Goal: Task Accomplishment & Management: Use online tool/utility

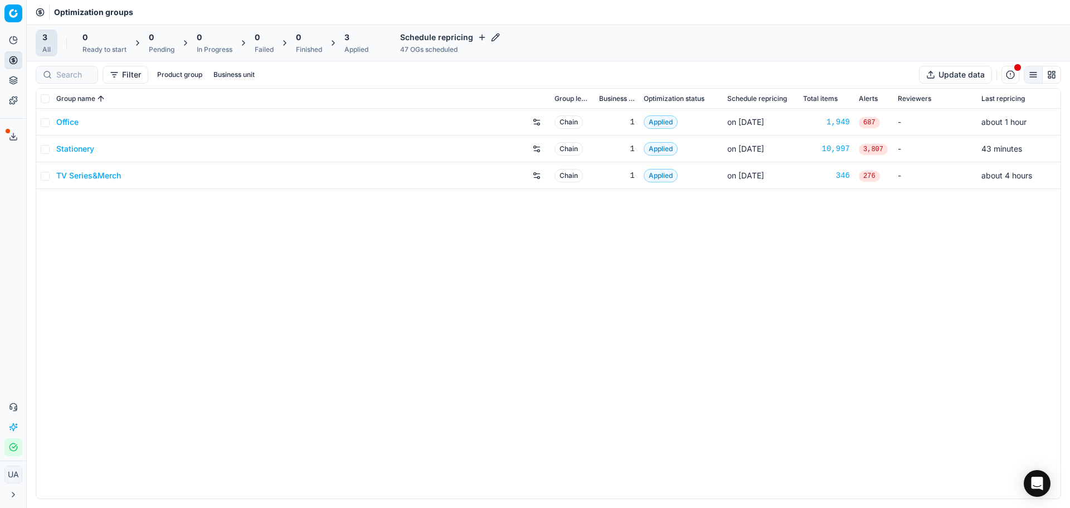
click at [76, 152] on link "Stationery" at bounding box center [75, 148] width 38 height 11
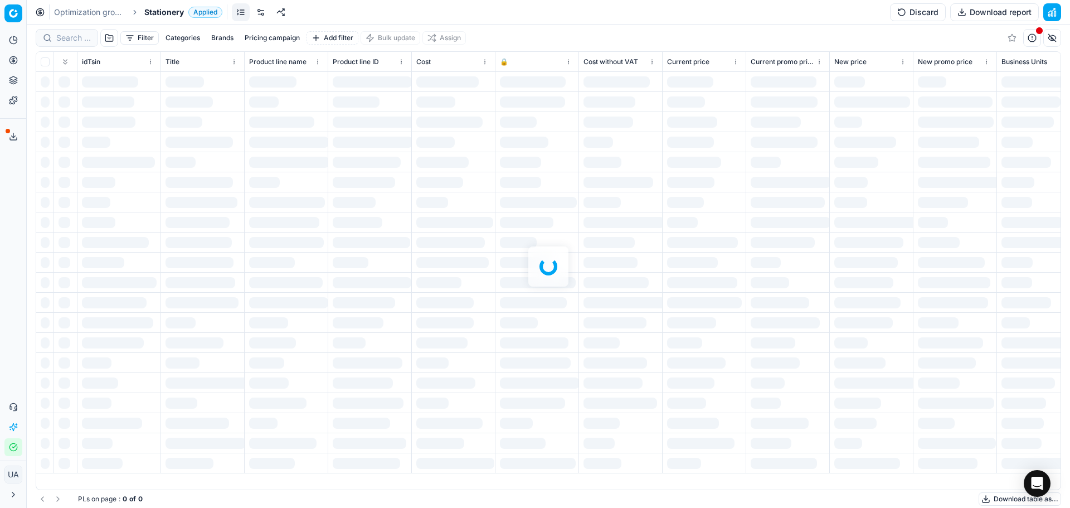
click at [66, 38] on div at bounding box center [548, 266] width 1043 height 483
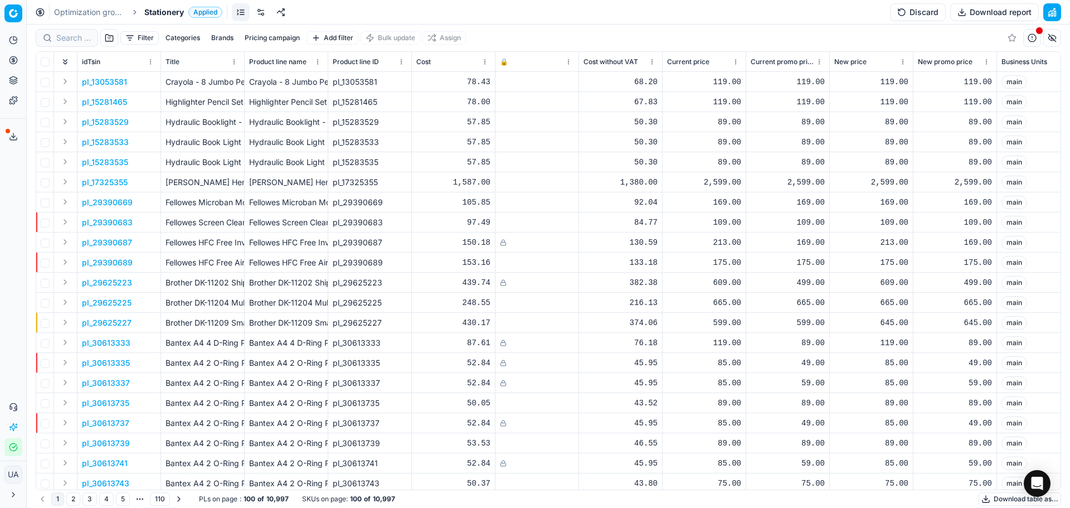
click at [85, 31] on div at bounding box center [67, 38] width 62 height 18
paste input "207653731"
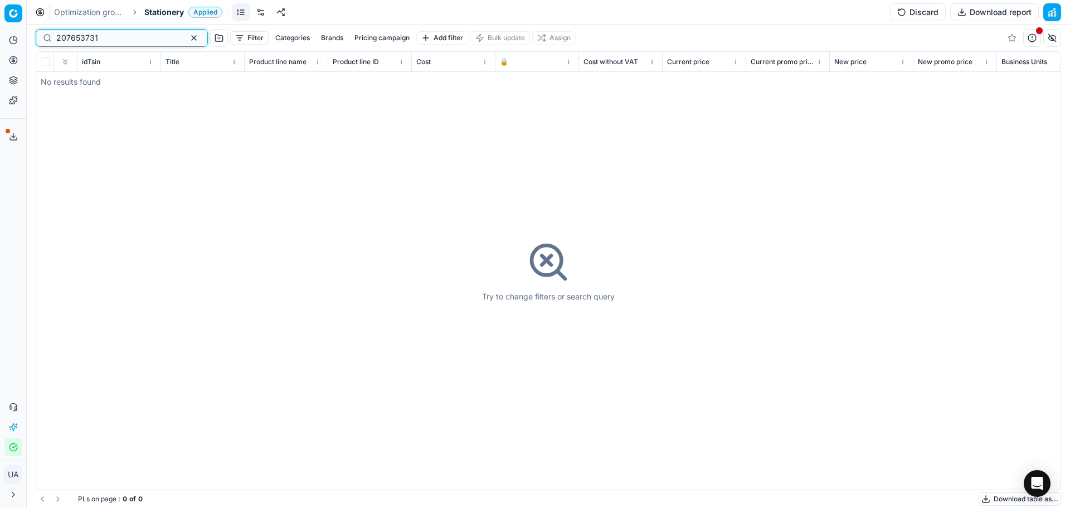
click at [84, 40] on input "207653731" at bounding box center [117, 37] width 122 height 11
paste input "94007030"
type input "94007030"
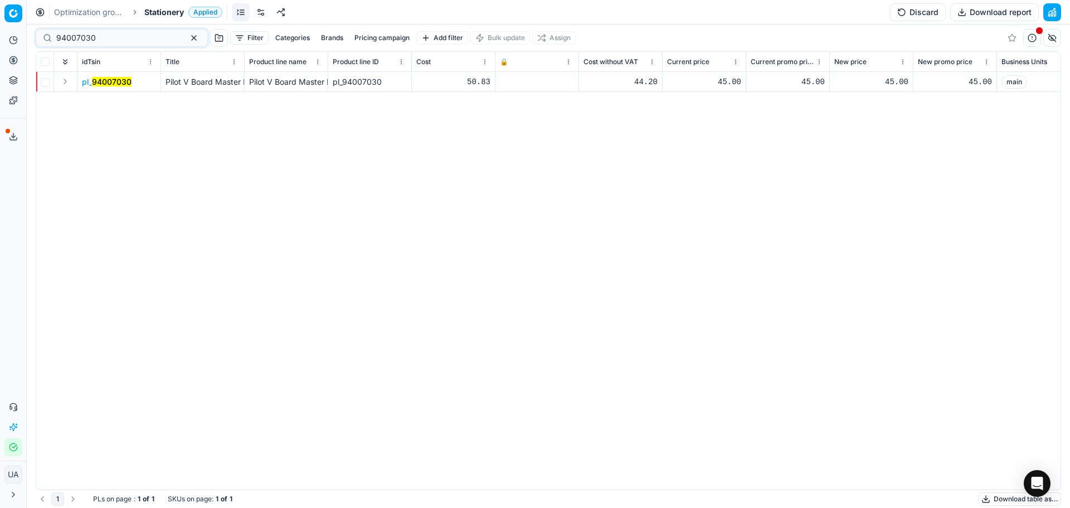
drag, startPoint x: 118, startPoint y: 90, endPoint x: 112, endPoint y: 82, distance: 9.6
click at [116, 87] on td "pl_ 94007030" at bounding box center [119, 82] width 84 height 20
click at [108, 76] on span "pl_ 94007030" at bounding box center [107, 81] width 50 height 11
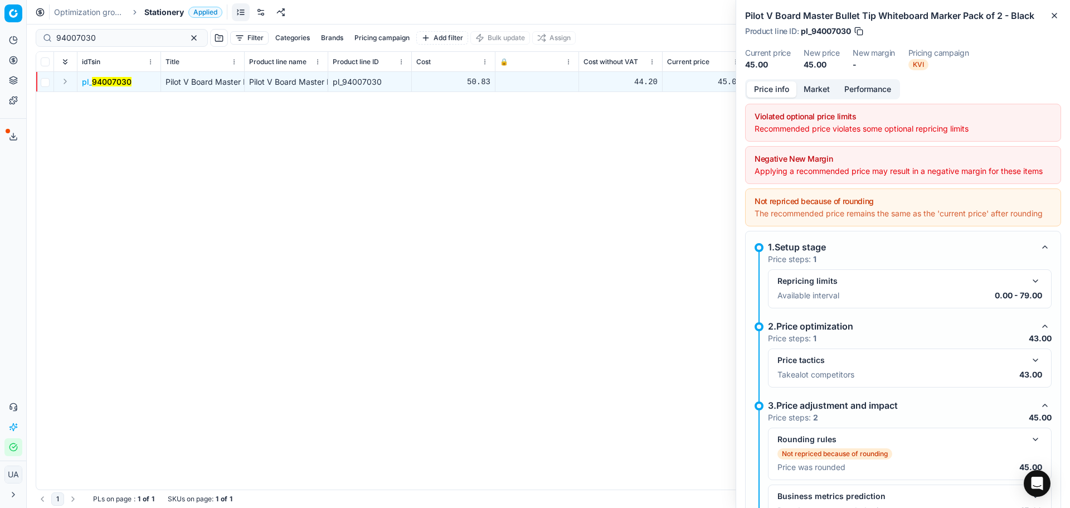
click at [865, 134] on div "Violated optional price limits Recommended price violates some optional reprici…" at bounding box center [903, 123] width 316 height 38
click at [869, 123] on div "Recommended price violates some optional repricing limits" at bounding box center [902, 128] width 297 height 11
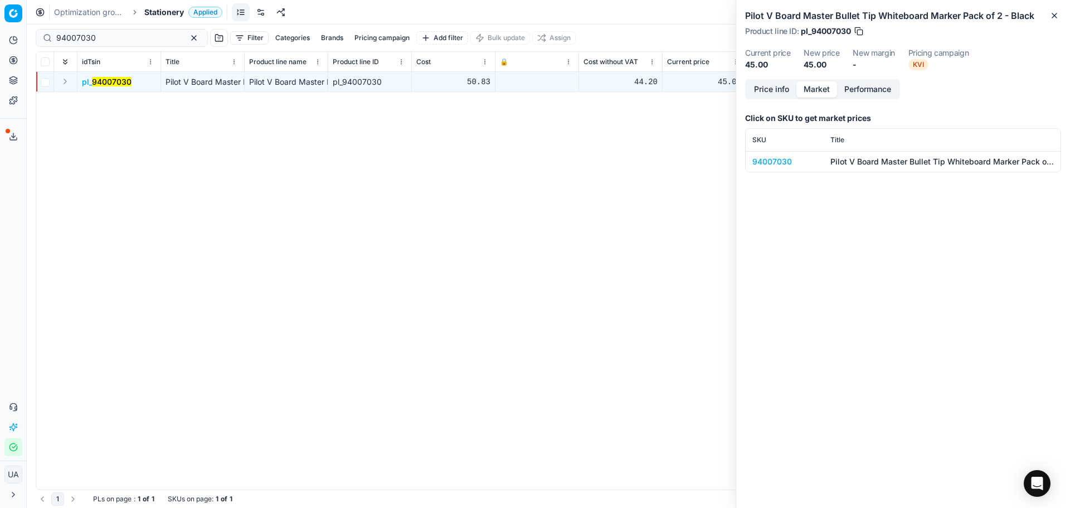
click at [825, 96] on button "Market" at bounding box center [816, 89] width 41 height 16
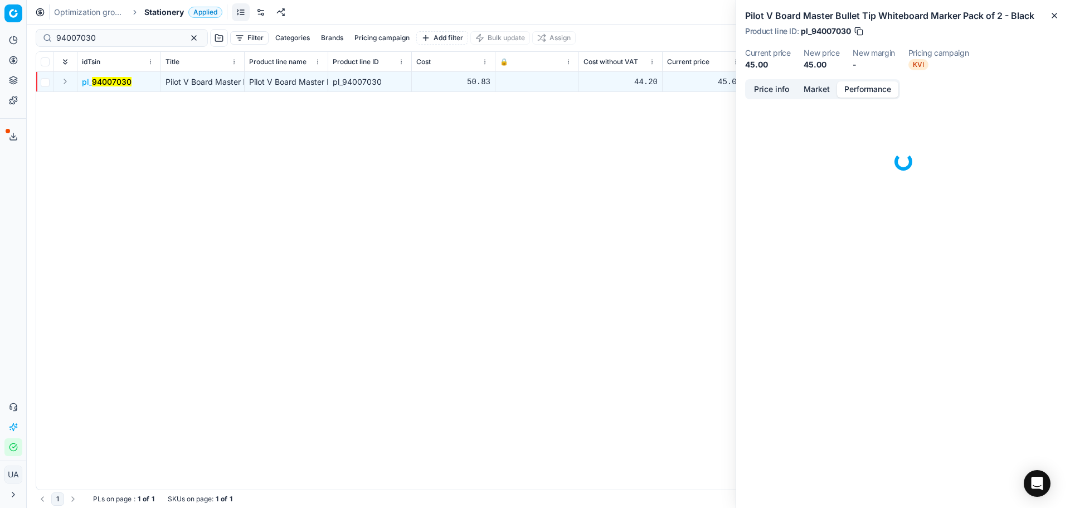
click at [858, 87] on button "Performance" at bounding box center [867, 89] width 61 height 16
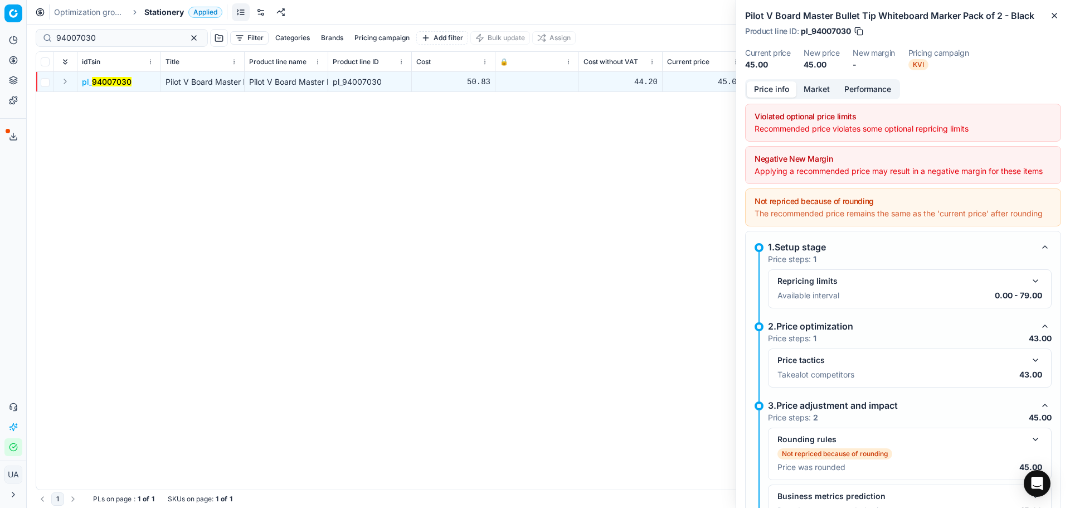
click at [784, 90] on button "Price info" at bounding box center [772, 89] width 50 height 16
click at [876, 301] on div "Available interval 0.00 - 79.00" at bounding box center [909, 295] width 265 height 11
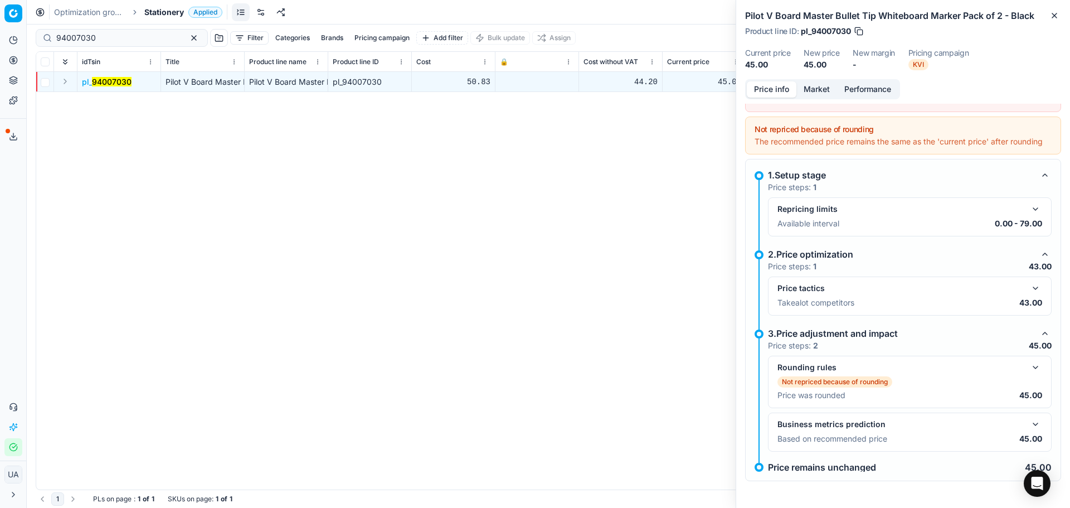
scroll to position [94, 0]
click at [841, 377] on p "Not repriced because of rounding" at bounding box center [835, 381] width 106 height 9
click at [1029, 369] on button "button" at bounding box center [1035, 366] width 13 height 13
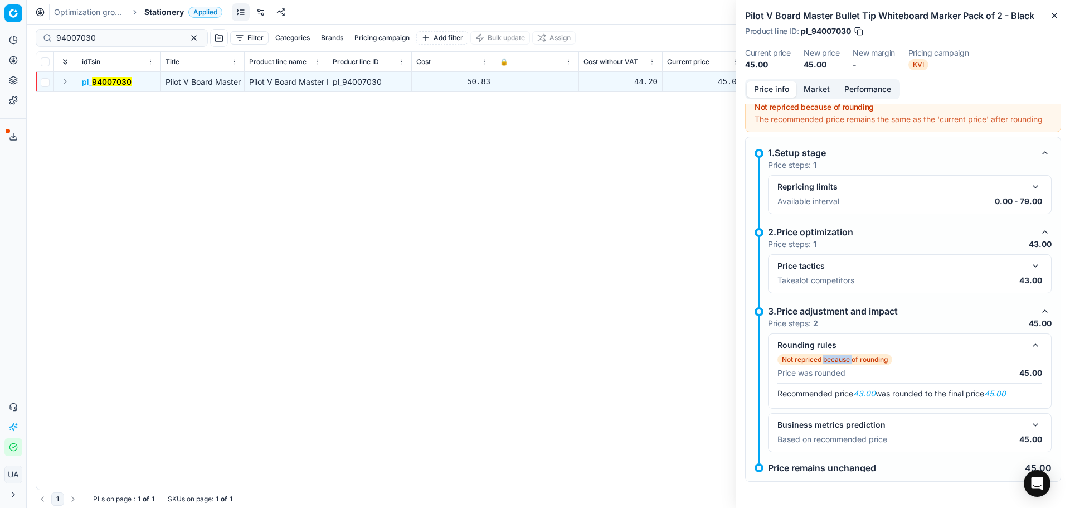
scroll to position [117, 0]
click at [885, 460] on div "1.Setup stage Price steps: 1 Repricing limits Available interval 0.00 - 79.00 2…" at bounding box center [902, 303] width 297 height 317
click at [802, 449] on div "Business metrics prediction Based on recommended price 45.00" at bounding box center [910, 431] width 284 height 39
click at [787, 461] on div "1.Setup stage Price steps: 1 Repricing limits Available interval 0.00 - 79.00 2…" at bounding box center [902, 303] width 297 height 317
click at [596, 157] on div "pl_ 94007030 Pilot V Board Master Bullet Tip Whiteboard Marker Pack of 2 - Blac…" at bounding box center [548, 280] width 1024 height 417
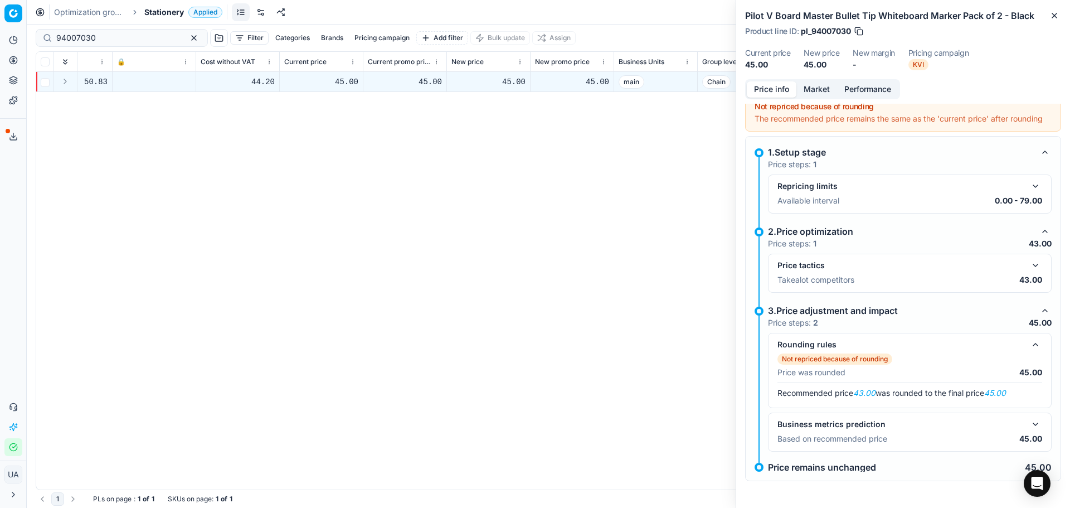
scroll to position [0, 0]
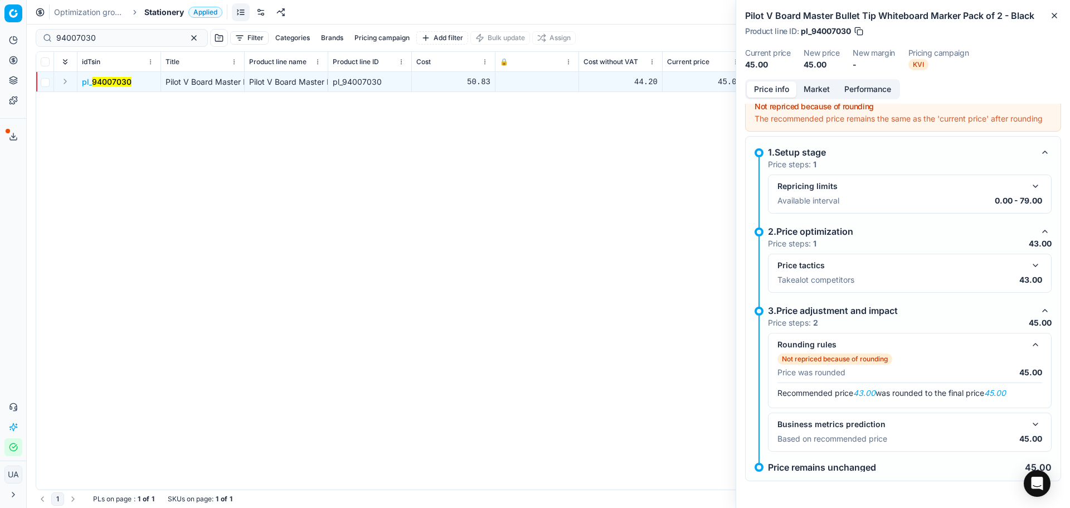
click at [923, 66] on span "KVI" at bounding box center [918, 64] width 20 height 11
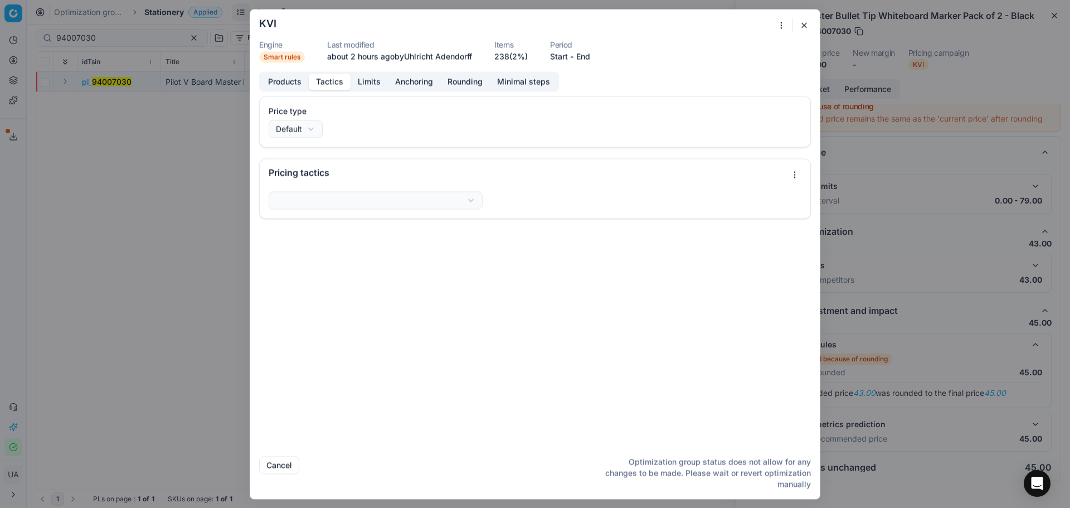
click at [333, 85] on button "Tactics" at bounding box center [330, 82] width 42 height 16
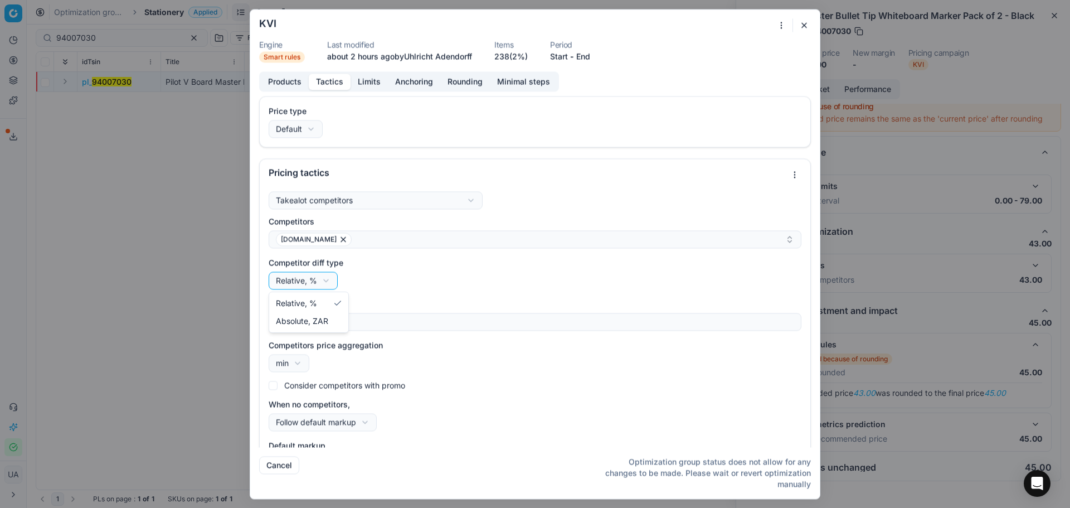
click at [326, 286] on div "We are saving PC settings. Please wait, it should take a few minutes KVI Engine…" at bounding box center [535, 254] width 1070 height 508
click at [428, 285] on div "We are saving PC settings. Please wait, it should take a few minutes KVI Engine…" at bounding box center [535, 254] width 1070 height 508
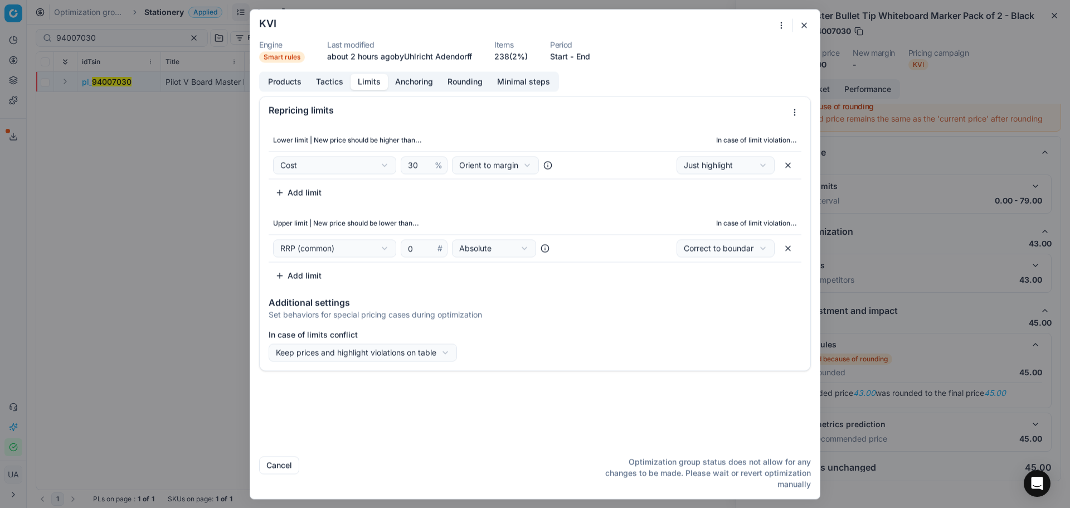
click at [362, 85] on button "Limits" at bounding box center [368, 82] width 37 height 16
click at [418, 350] on div "We are saving PC settings. Please wait, it should take a few minutes KVI Engine…" at bounding box center [535, 254] width 1070 height 508
click at [431, 252] on div "We are saving PC settings. Please wait, it should take a few minutes KVI Engine…" at bounding box center [535, 254] width 1070 height 508
click at [544, 248] on icon at bounding box center [544, 247] width 9 height 9
click at [744, 246] on div "We are saving PC settings. Please wait, it should take a few minutes KVI Engine…" at bounding box center [535, 254] width 1070 height 508
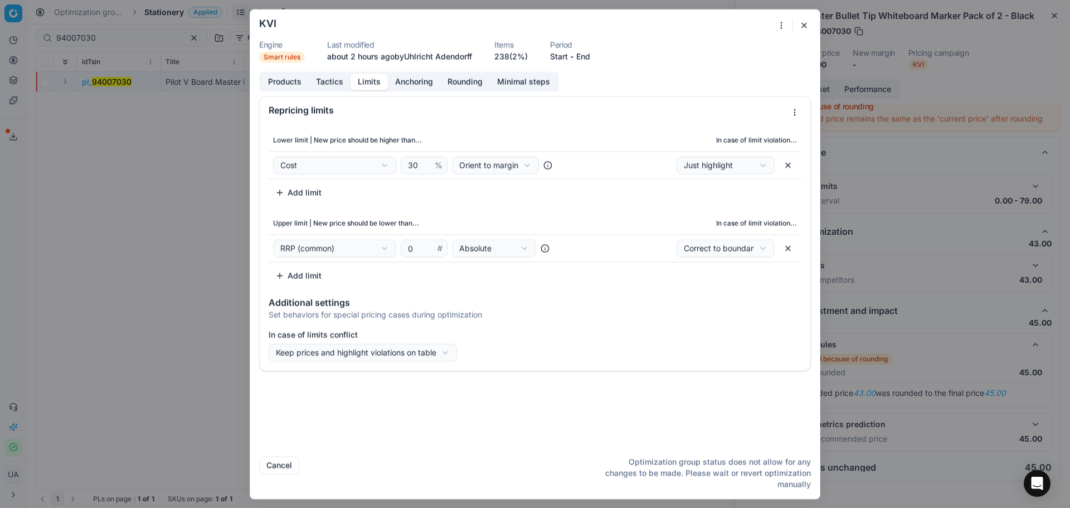
click at [602, 270] on div "We are saving PC settings. Please wait, it should take a few minutes KVI Engine…" at bounding box center [535, 254] width 1070 height 508
click at [711, 156] on div "We are saving PC settings. Please wait, it should take a few minutes KVI Engine…" at bounding box center [535, 254] width 1070 height 508
drag, startPoint x: 712, startPoint y: 270, endPoint x: 718, endPoint y: 241, distance: 29.6
click at [713, 261] on div "We are saving PC settings. Please wait, it should take a few minutes KVI Engine…" at bounding box center [535, 254] width 1070 height 508
click at [718, 241] on div "We are saving PC settings. Please wait, it should take a few minutes KVI Engine…" at bounding box center [535, 254] width 1070 height 508
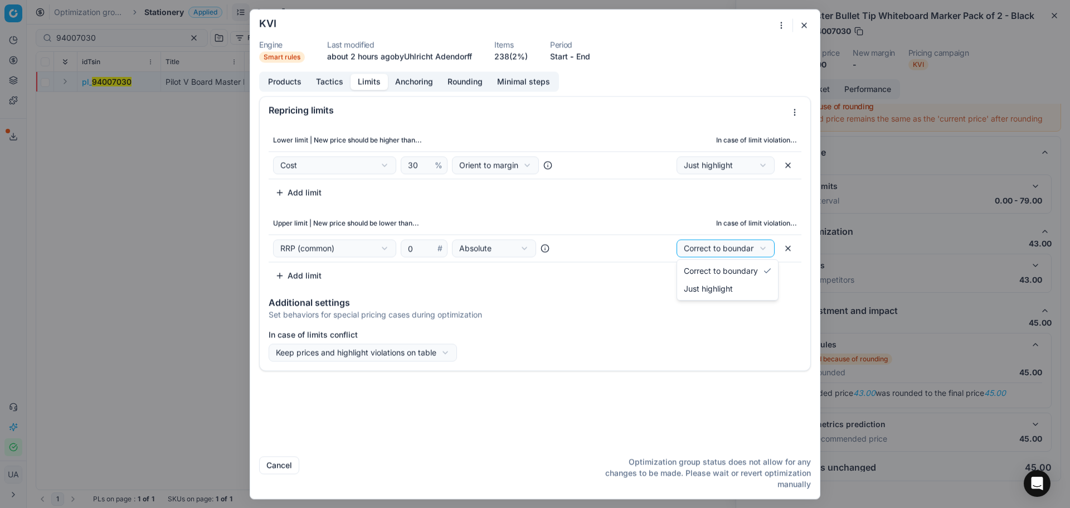
click at [527, 313] on div "We are saving PC settings. Please wait, it should take a few minutes KVI Engine…" at bounding box center [535, 254] width 1070 height 508
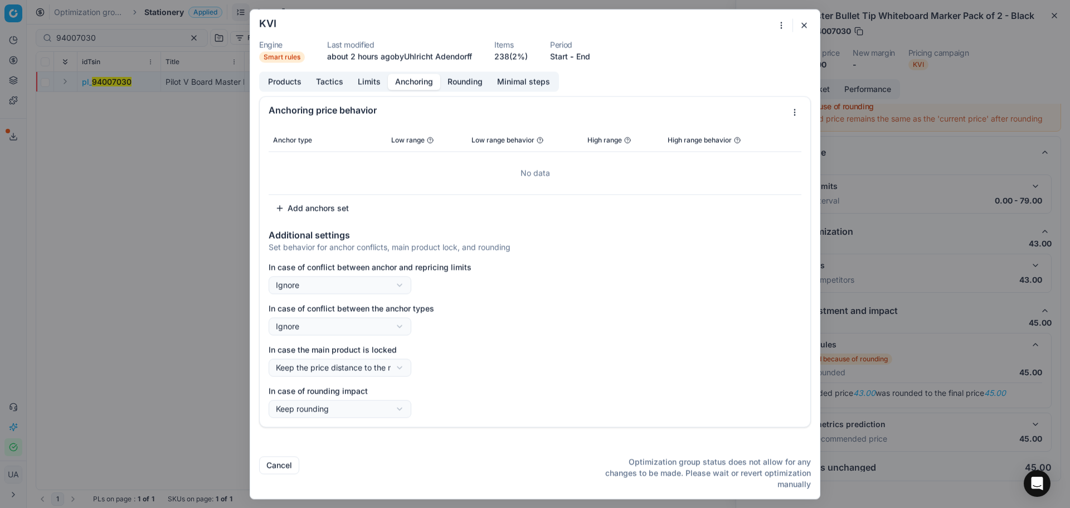
click at [422, 79] on button "Anchoring" at bounding box center [414, 82] width 52 height 16
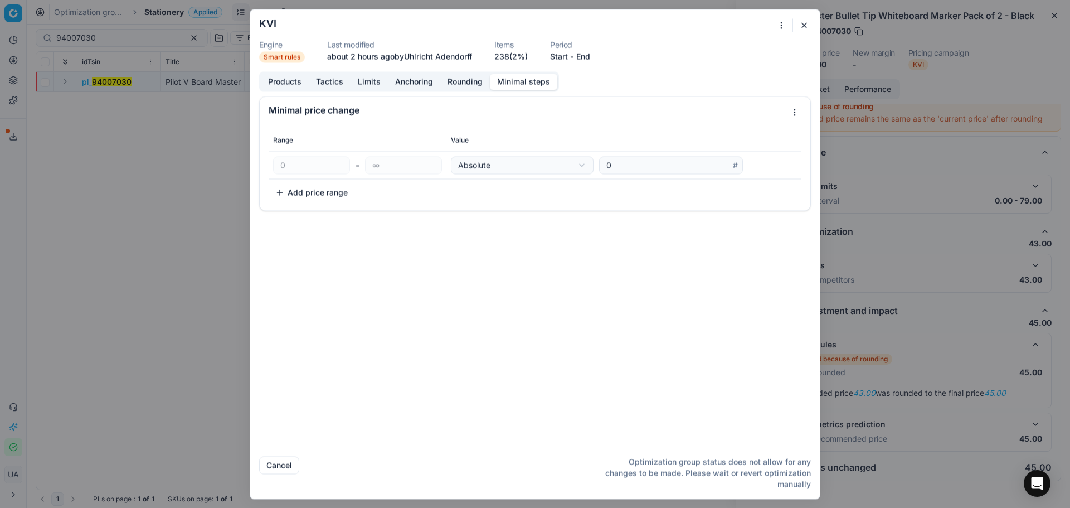
drag, startPoint x: 501, startPoint y: 78, endPoint x: 488, endPoint y: 78, distance: 13.4
click at [494, 78] on button "Minimal steps" at bounding box center [523, 82] width 67 height 16
click at [488, 78] on button "Rounding" at bounding box center [465, 82] width 50 height 16
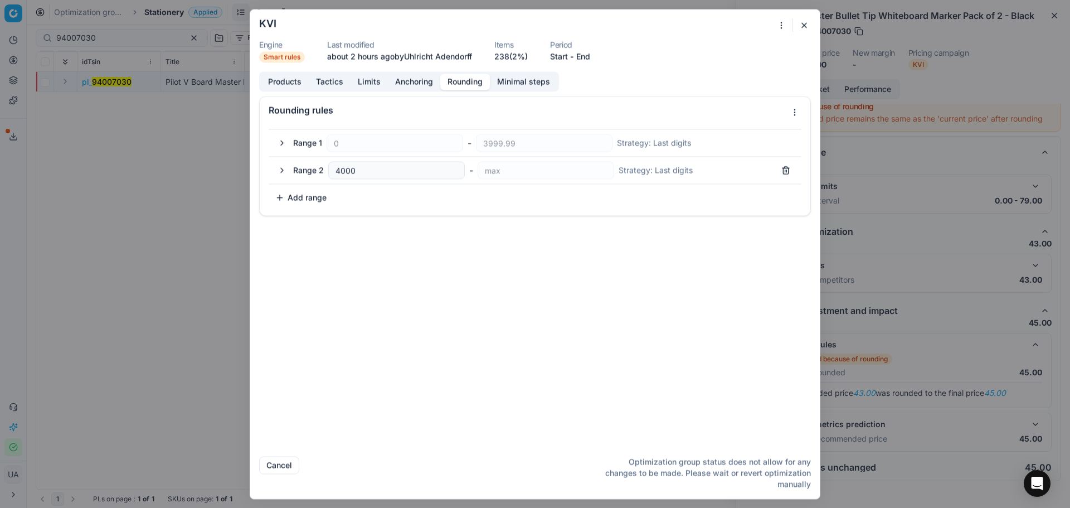
click at [521, 86] on button "Minimal steps" at bounding box center [523, 82] width 67 height 16
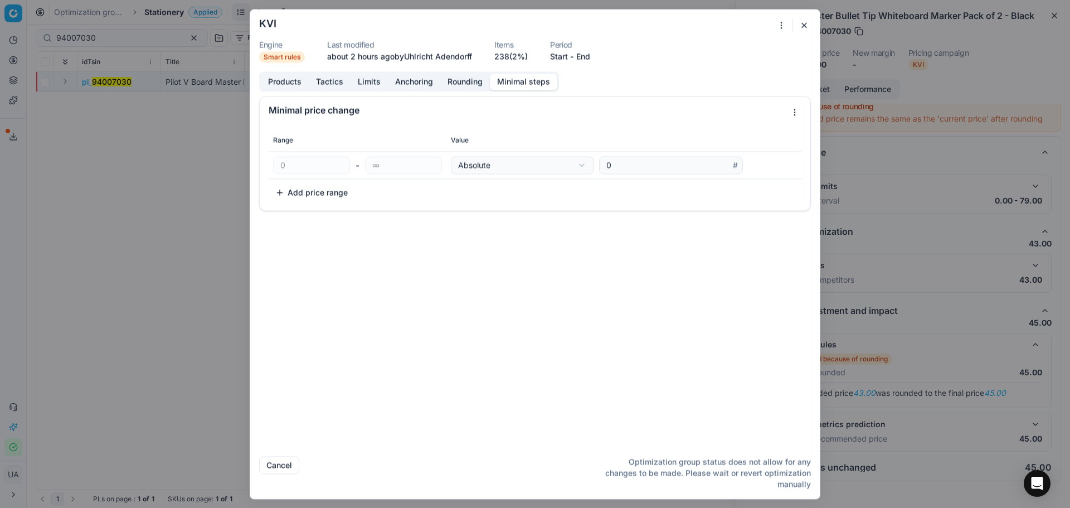
drag, startPoint x: 963, startPoint y: 192, endPoint x: 930, endPoint y: 199, distance: 33.7
click at [962, 192] on div "We are saving PC settings. Please wait, it should take a few minutes KVI Engine…" at bounding box center [535, 254] width 1070 height 508
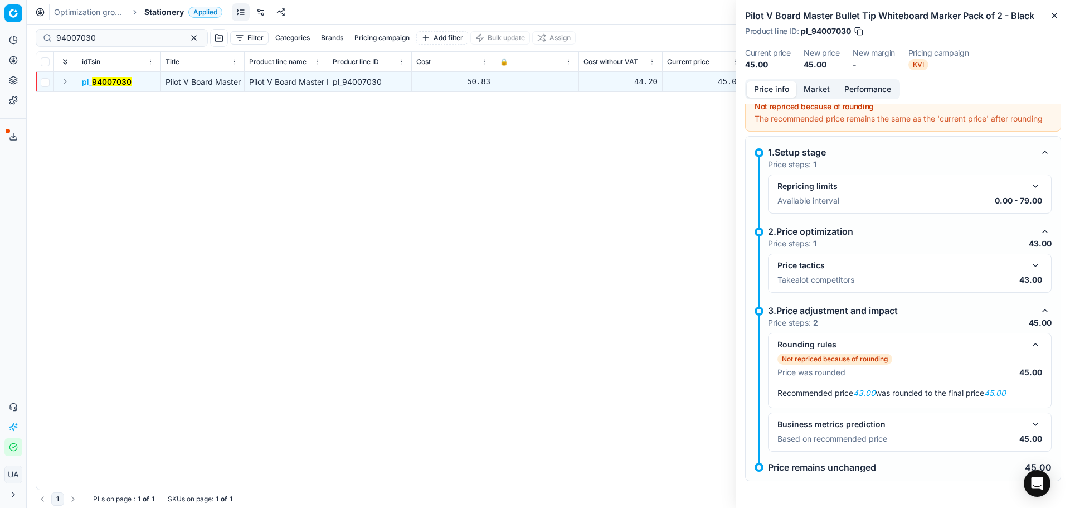
click at [829, 202] on p "Available interval" at bounding box center [808, 200] width 62 height 11
click at [909, 194] on div "Repricing limits Available interval 0.00 - 79.00" at bounding box center [909, 193] width 265 height 29
click at [1029, 184] on button "button" at bounding box center [1035, 185] width 13 height 13
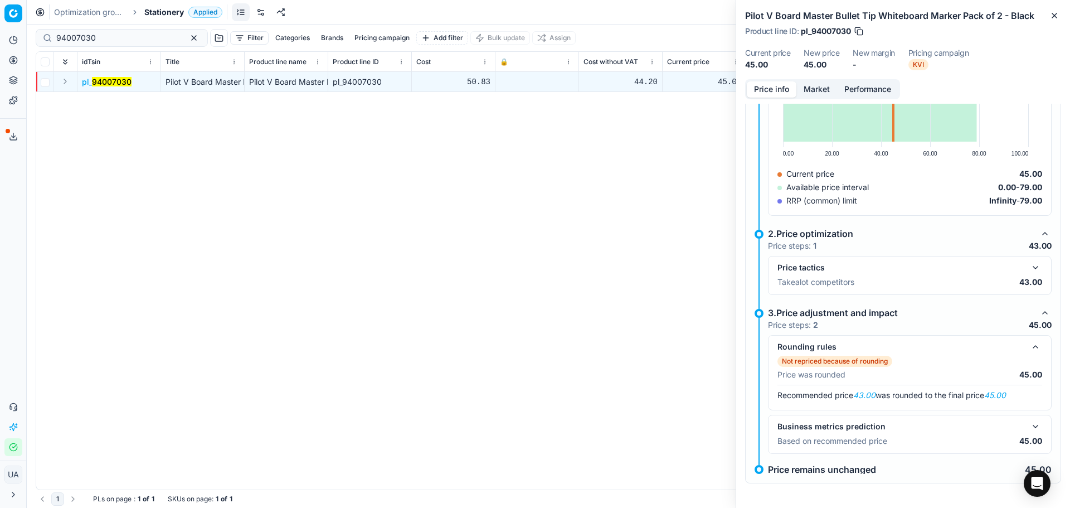
scroll to position [284, 0]
drag, startPoint x: 998, startPoint y: 257, endPoint x: 1005, endPoint y: 254, distance: 7.8
click at [1001, 240] on div "2.Price optimization" at bounding box center [901, 232] width 266 height 13
click at [1035, 290] on div "Price tactics Takealot competitors 43.00" at bounding box center [910, 274] width 284 height 39
click at [1029, 274] on button "button" at bounding box center [1035, 266] width 13 height 13
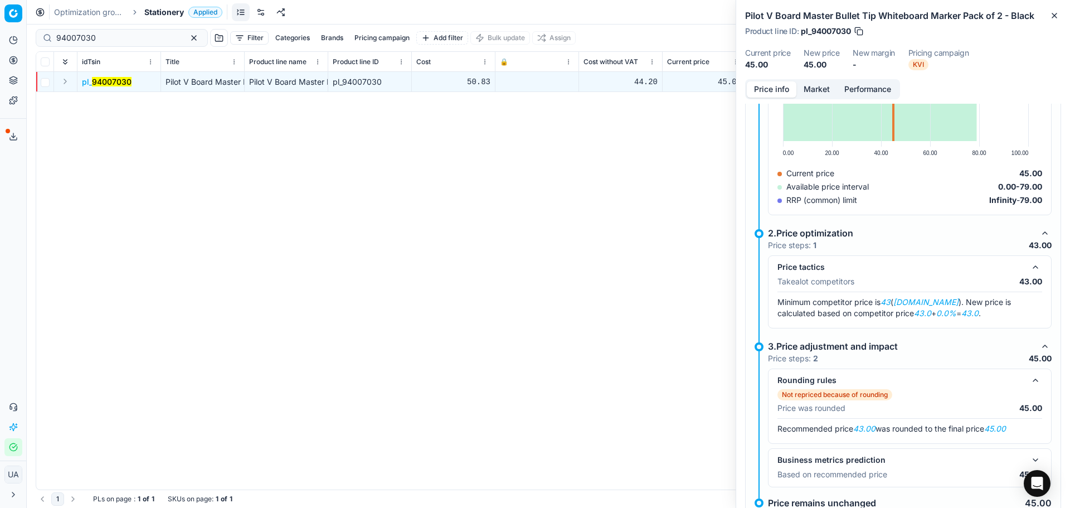
click at [937, 306] on em "[DOMAIN_NAME]" at bounding box center [925, 301] width 65 height 9
drag, startPoint x: 919, startPoint y: 321, endPoint x: 887, endPoint y: 318, distance: 32.5
click at [917, 306] on em "[DOMAIN_NAME]" at bounding box center [925, 301] width 65 height 9
drag, startPoint x: 887, startPoint y: 318, endPoint x: 890, endPoint y: 323, distance: 5.7
click at [890, 323] on div "Minimum competitor price is 43 ( [DOMAIN_NAME] ). New price is calculated based…" at bounding box center [909, 307] width 265 height 32
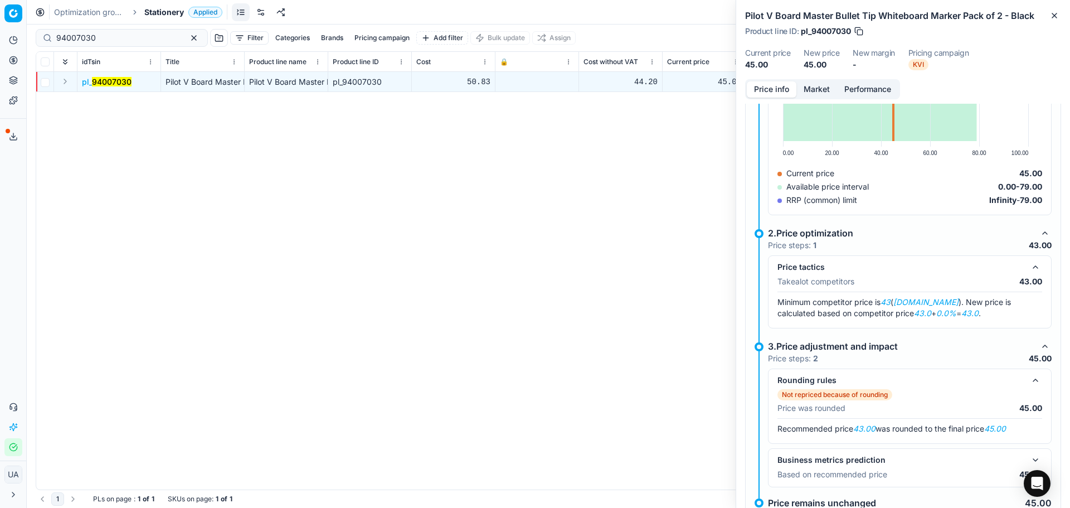
click at [890, 306] on em "43" at bounding box center [885, 301] width 10 height 9
click at [973, 318] on span "Minimum competitor price is 43 ( [DOMAIN_NAME] ). New price is calculated based…" at bounding box center [893, 307] width 233 height 21
click at [943, 306] on em "[DOMAIN_NAME]" at bounding box center [925, 301] width 65 height 9
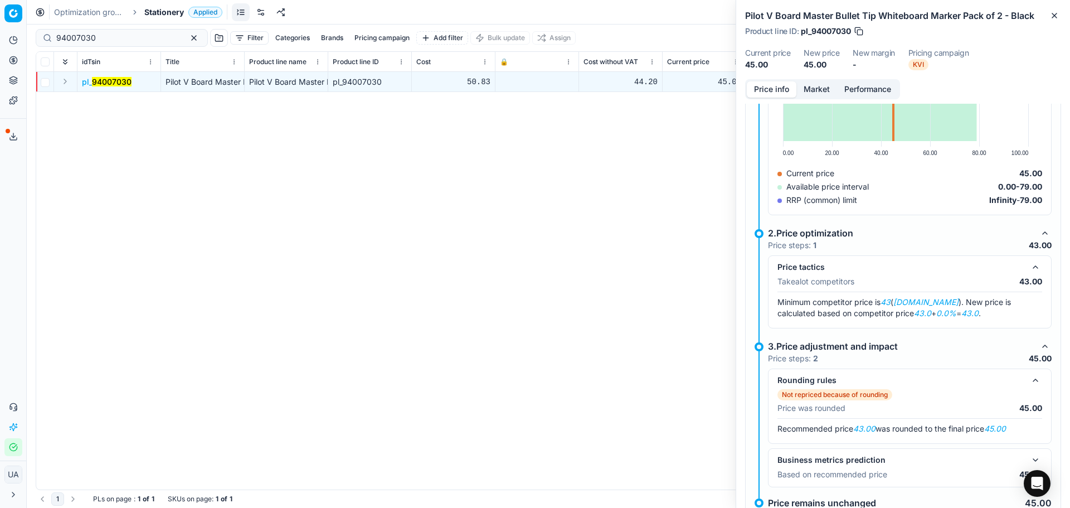
click at [941, 306] on em "[DOMAIN_NAME]" at bounding box center [925, 301] width 65 height 9
click at [914, 63] on span "KVI" at bounding box center [918, 64] width 20 height 11
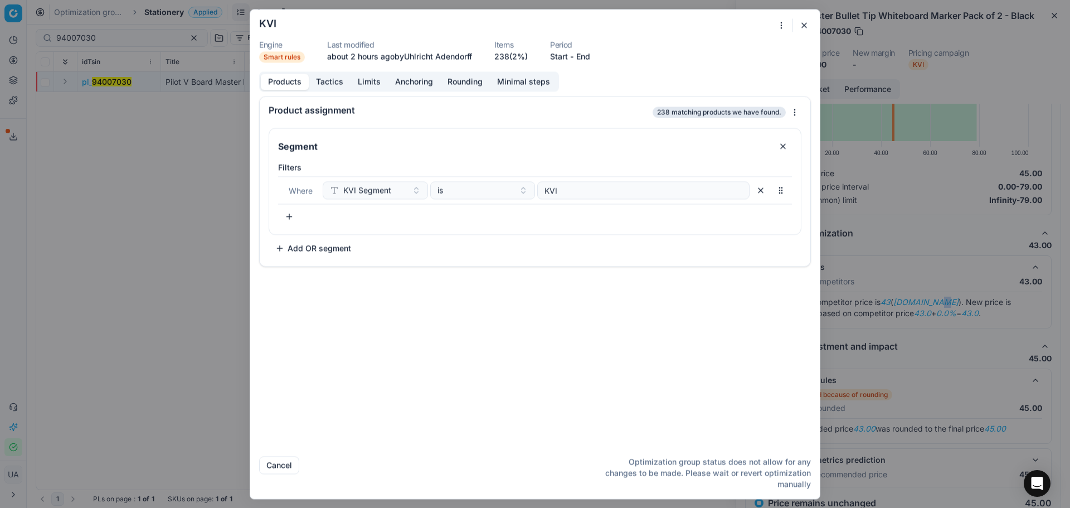
click at [349, 82] on button "Tactics" at bounding box center [330, 82] width 42 height 16
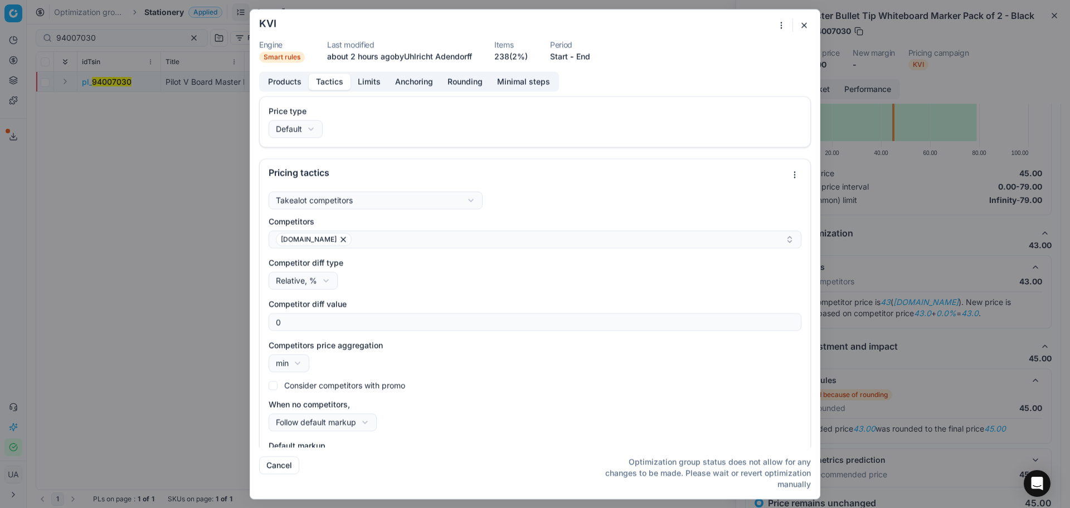
click at [130, 137] on div "We are saving PC settings. Please wait, it should take a few minutes KVI Engine…" at bounding box center [535, 254] width 1070 height 508
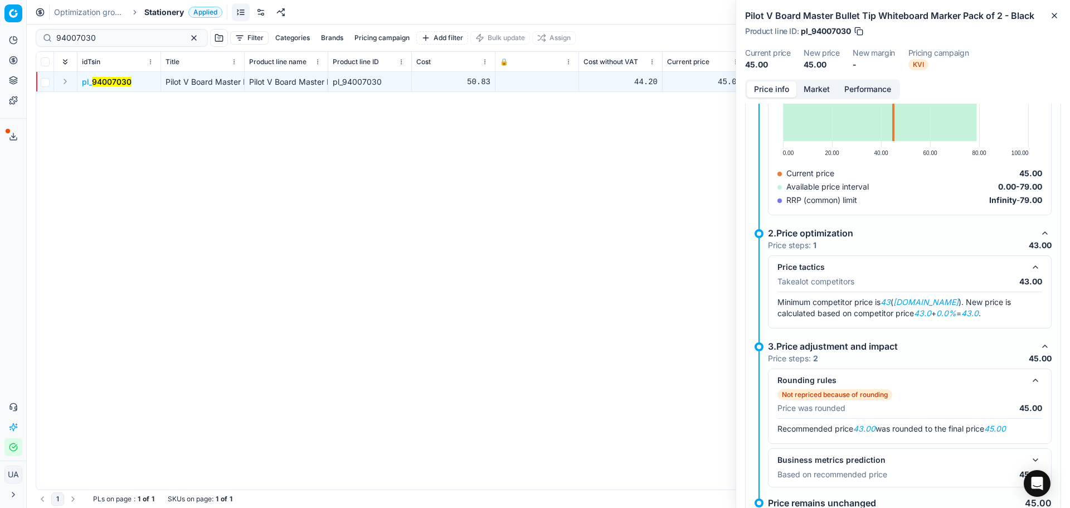
click at [217, 84] on span "Pilot V Board Master Bullet Tip Whiteboard Marker Pack of 2 - Black" at bounding box center [290, 81] width 250 height 9
drag, startPoint x: 243, startPoint y: 60, endPoint x: 419, endPoint y: 68, distance: 176.3
click at [518, 69] on div at bounding box center [518, 62] width 1 height 20
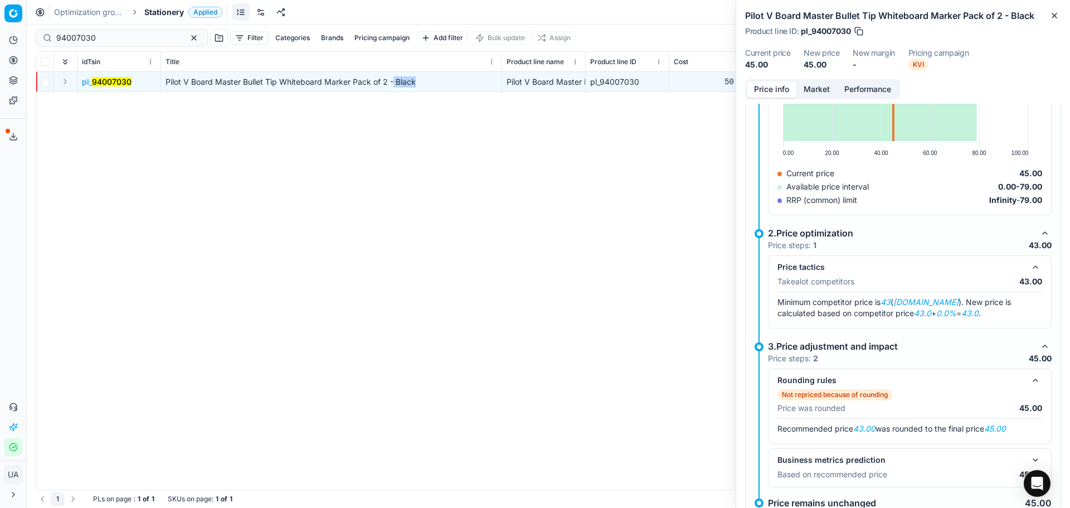
drag, startPoint x: 421, startPoint y: 79, endPoint x: 391, endPoint y: 82, distance: 30.3
click at [391, 82] on div "Pilot V Board Master Bullet Tip Whiteboard Marker Pack of 2 - Black" at bounding box center [331, 81] width 332 height 11
drag, startPoint x: 351, startPoint y: 81, endPoint x: 163, endPoint y: 74, distance: 188.5
click at [163, 74] on td "Pilot V Board Master Bullet Tip Whiteboard Marker Pack of 2 - Black" at bounding box center [331, 82] width 341 height 20
copy span "Pilot V Board Master Bullet Tip Whiteboard Marker"
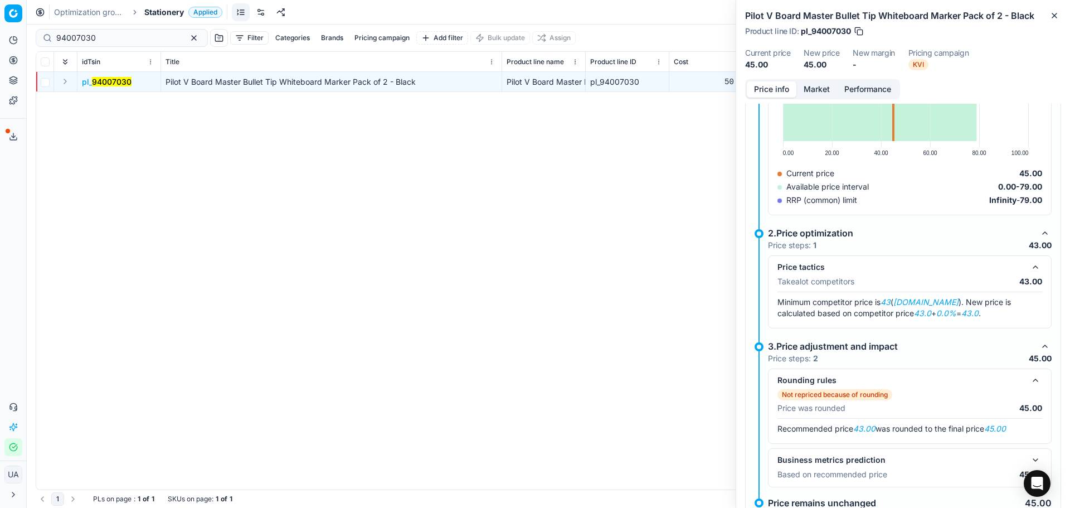
click at [930, 306] on em "[DOMAIN_NAME]" at bounding box center [925, 301] width 65 height 9
drag, startPoint x: 930, startPoint y: 324, endPoint x: 945, endPoint y: 321, distance: 15.3
click at [935, 306] on em "[DOMAIN_NAME]" at bounding box center [925, 301] width 65 height 9
click at [888, 306] on em "43" at bounding box center [885, 301] width 10 height 9
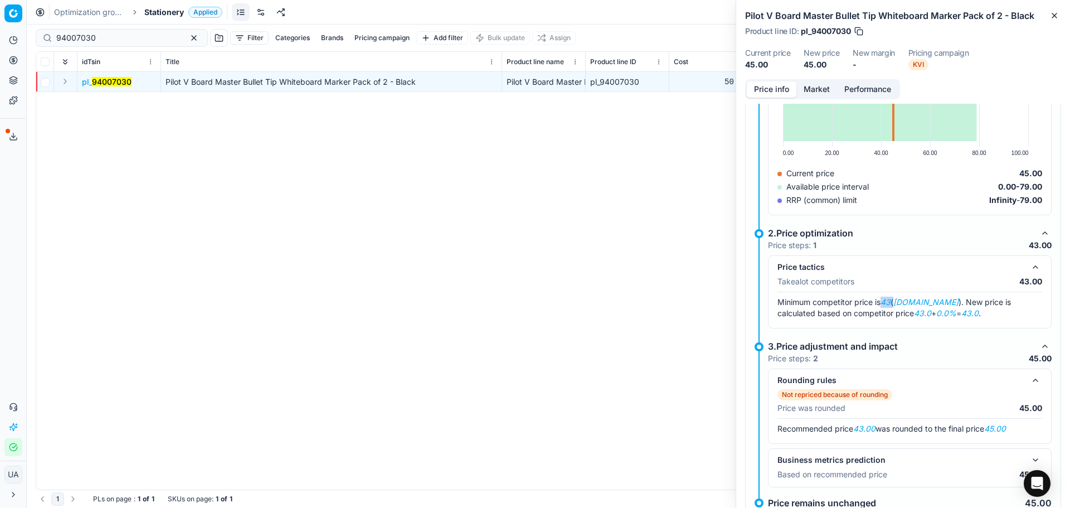
click at [888, 306] on em "43" at bounding box center [885, 301] width 10 height 9
click at [901, 386] on div "Rounding rules" at bounding box center [900, 379] width 247 height 11
drag, startPoint x: 874, startPoint y: 446, endPoint x: 884, endPoint y: 446, distance: 10.0
click at [875, 433] on em "43.00" at bounding box center [864, 427] width 22 height 9
click at [1001, 433] on em "45.00" at bounding box center [995, 427] width 22 height 9
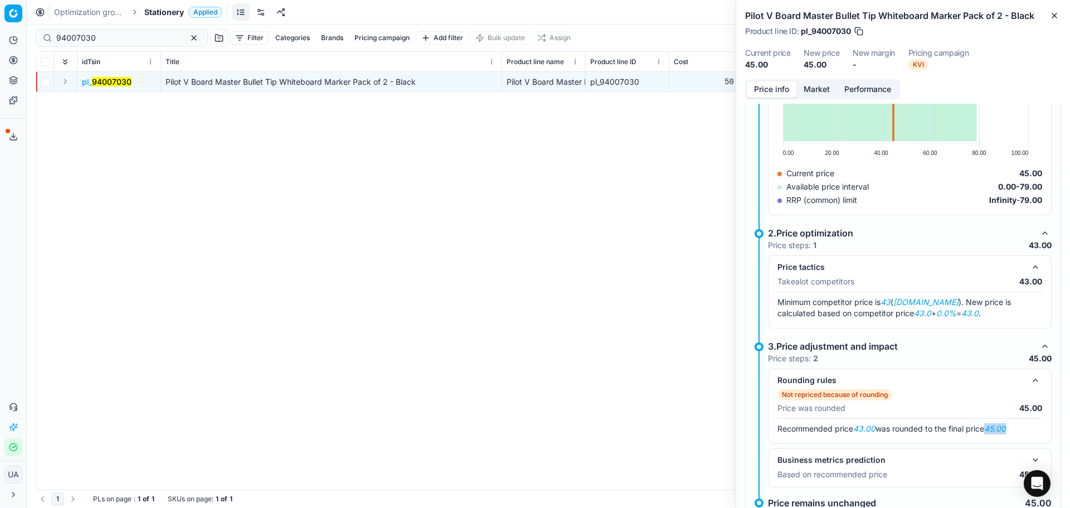
drag, startPoint x: 1001, startPoint y: 450, endPoint x: 932, endPoint y: 442, distance: 70.0
click at [997, 433] on em "45.00" at bounding box center [995, 427] width 22 height 9
drag, startPoint x: 853, startPoint y: 465, endPoint x: 861, endPoint y: 456, distance: 11.8
click at [855, 443] on div "Rounding rules Not repriced because of rounding Price was rounded 45.00 Recomme…" at bounding box center [910, 405] width 284 height 75
click at [863, 433] on em "43.00" at bounding box center [864, 427] width 22 height 9
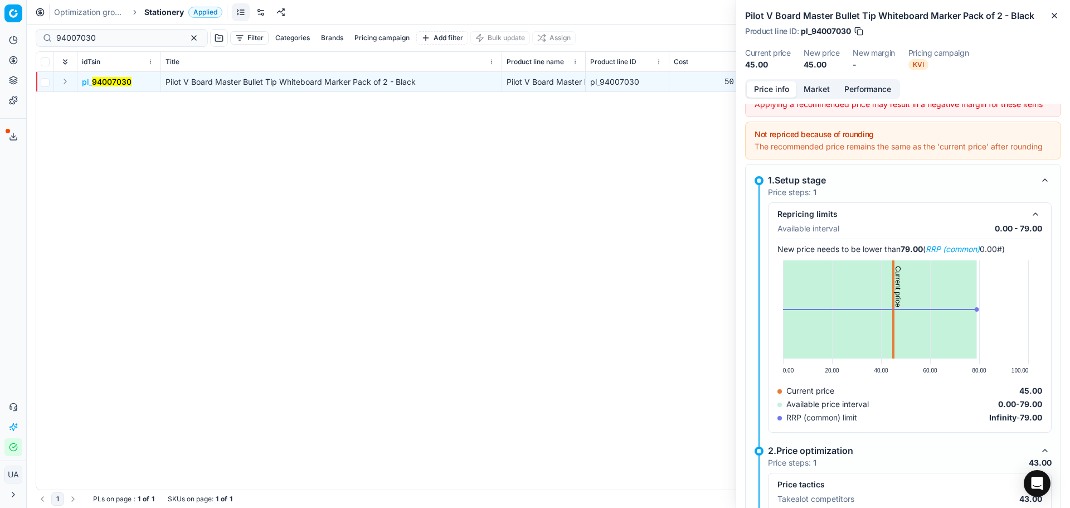
scroll to position [0, 0]
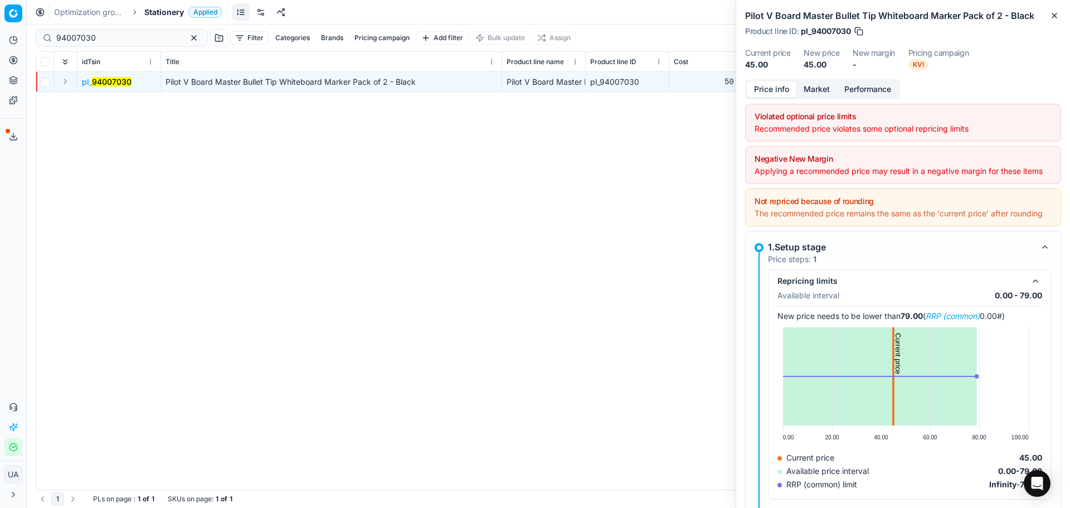
drag, startPoint x: 480, startPoint y: 117, endPoint x: 508, endPoint y: 114, distance: 28.1
click at [480, 118] on div "pl_ 94007030 Pilot V Board Master Bullet Tip Whiteboard Marker Pack of 2 - Blac…" at bounding box center [548, 280] width 1024 height 417
click at [1050, 20] on icon "button" at bounding box center [1054, 15] width 9 height 9
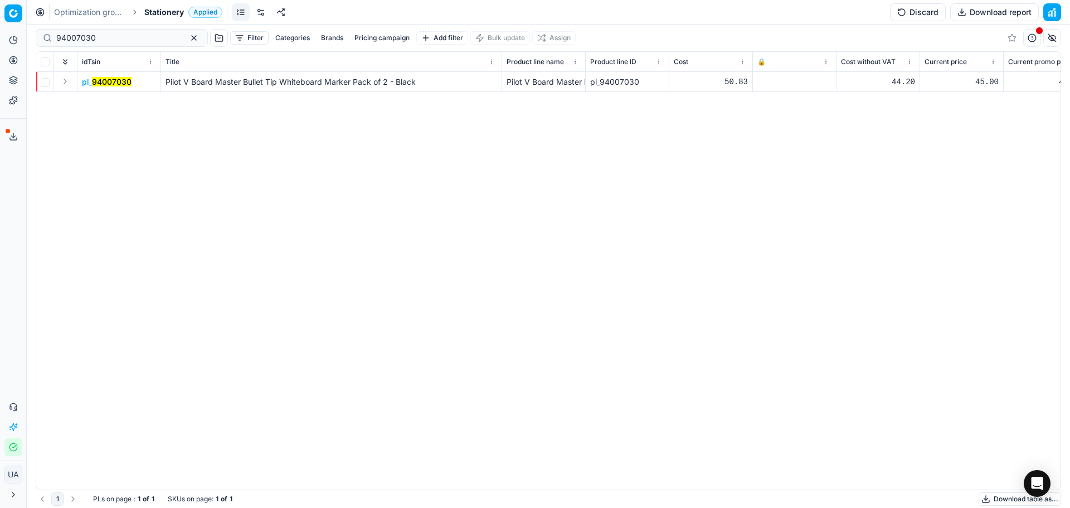
click at [909, 17] on button "Discard" at bounding box center [918, 12] width 56 height 18
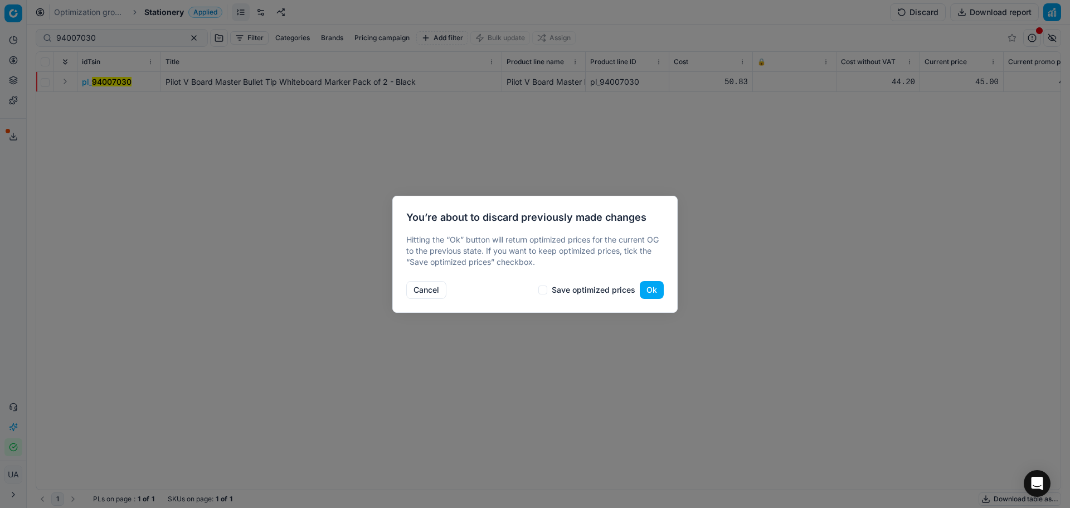
click at [647, 293] on button "Ok" at bounding box center [652, 290] width 24 height 18
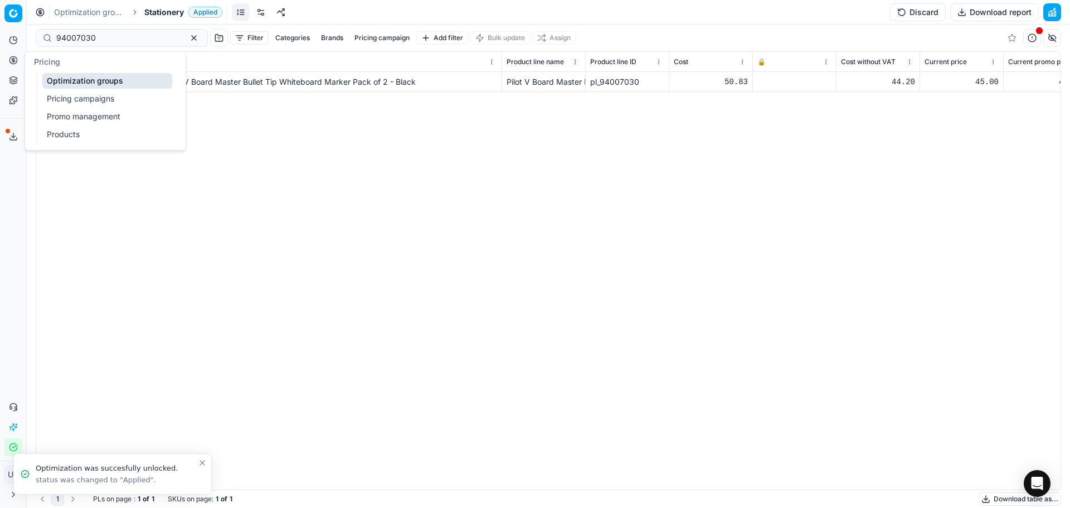
click at [13, 69] on button "Pricing" at bounding box center [13, 60] width 18 height 18
click at [16, 62] on icon at bounding box center [13, 60] width 9 height 9
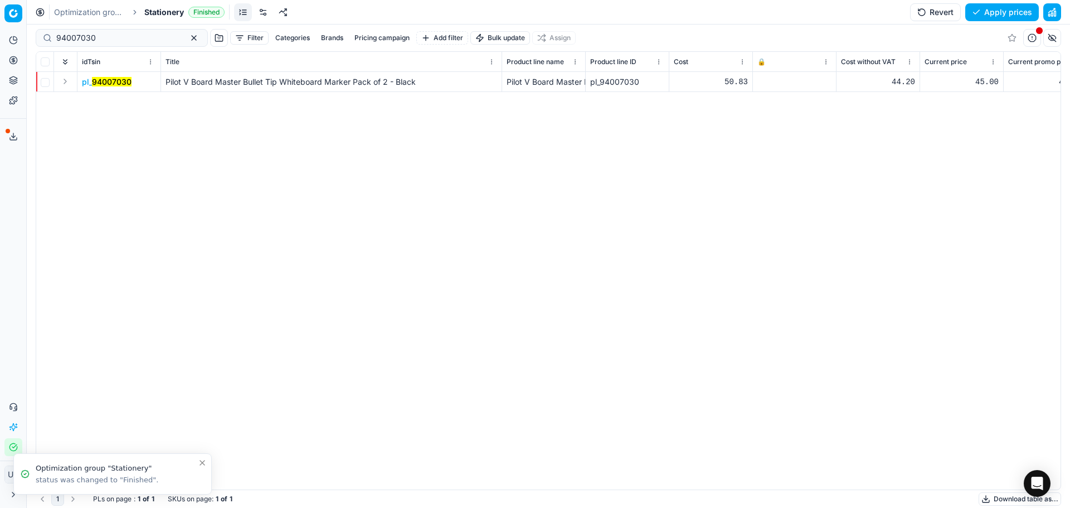
click at [19, 57] on button "Pricing" at bounding box center [13, 60] width 18 height 18
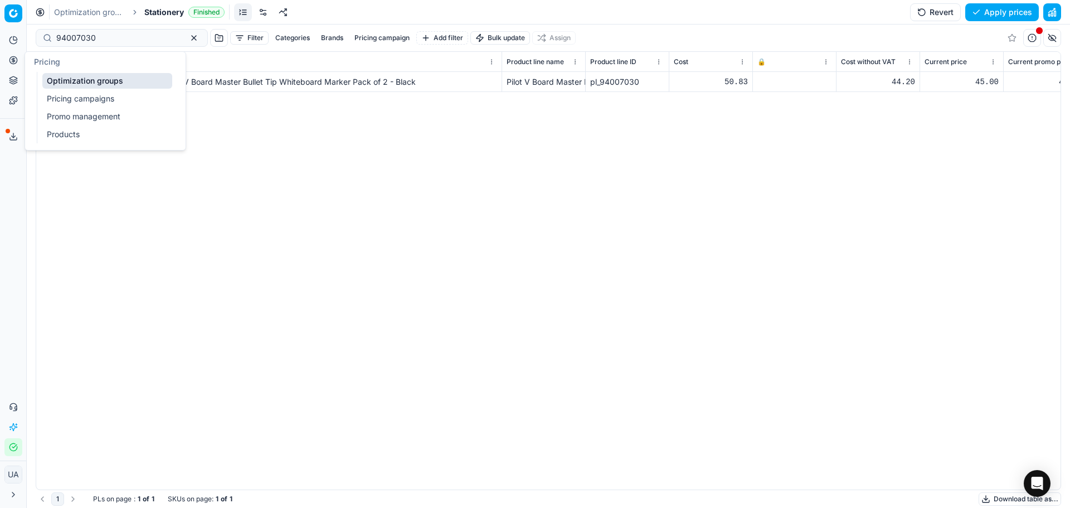
click at [60, 100] on link "Pricing campaigns" at bounding box center [107, 99] width 130 height 16
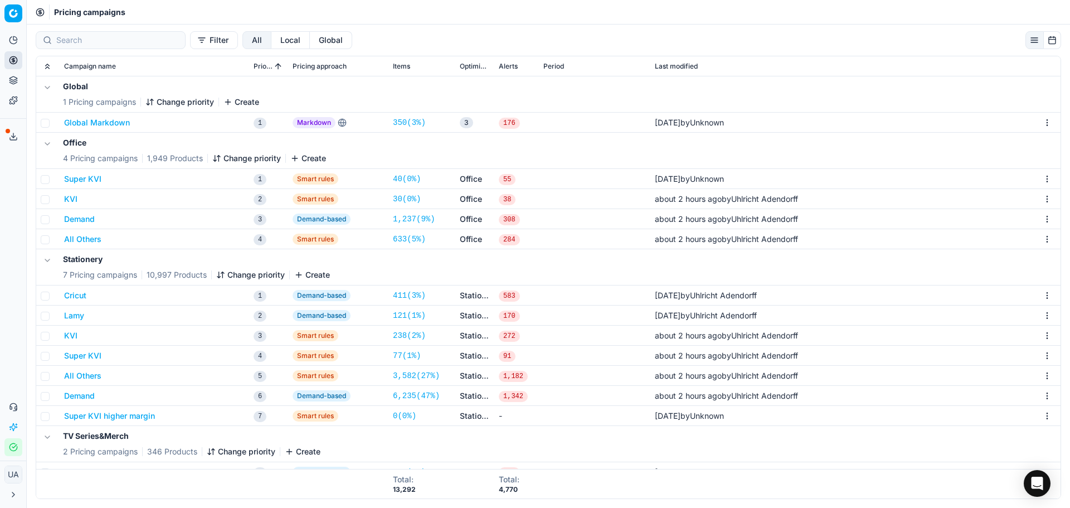
click at [68, 338] on button "KVI" at bounding box center [70, 335] width 13 height 11
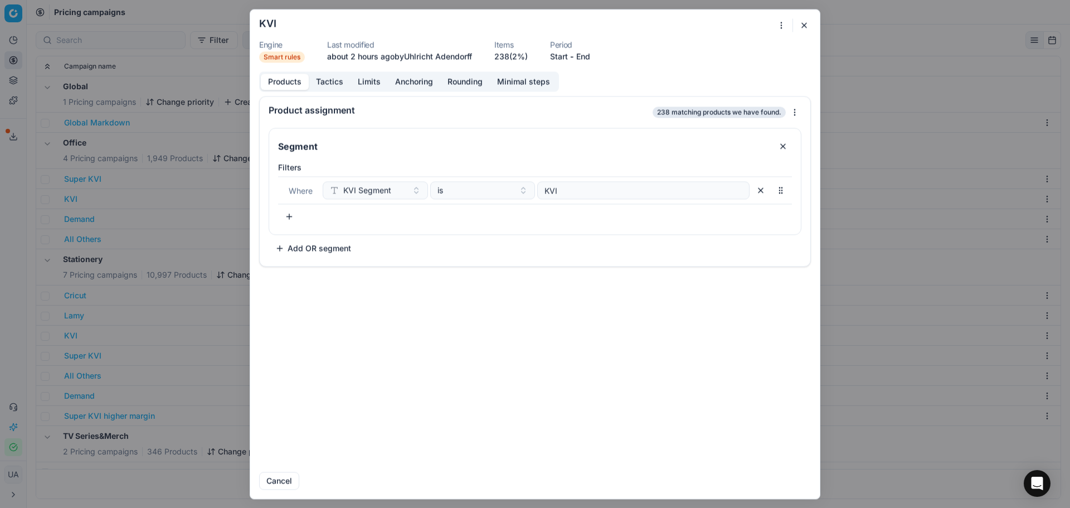
click at [332, 81] on button "Tactics" at bounding box center [330, 82] width 42 height 16
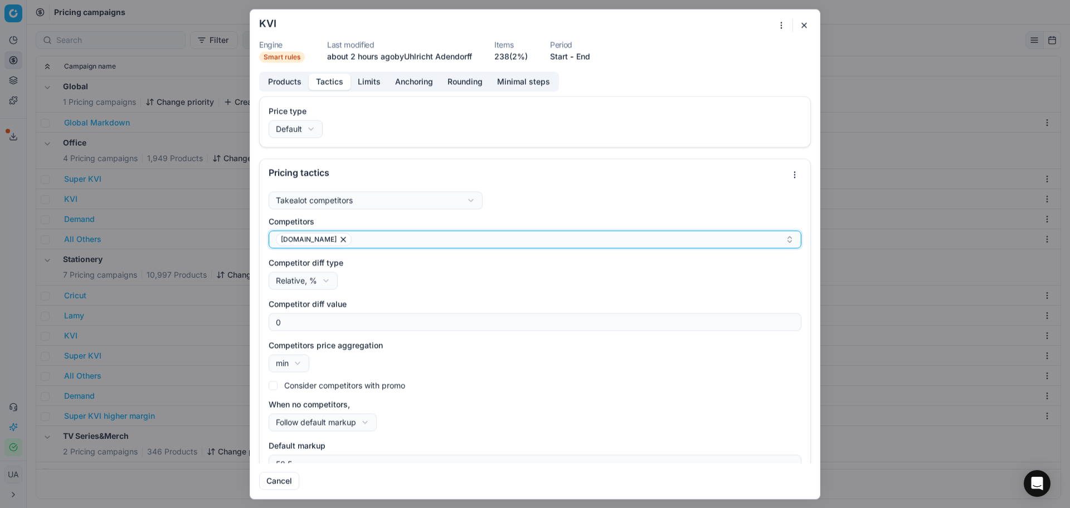
click at [387, 244] on div "[DOMAIN_NAME]" at bounding box center [530, 238] width 509 height 13
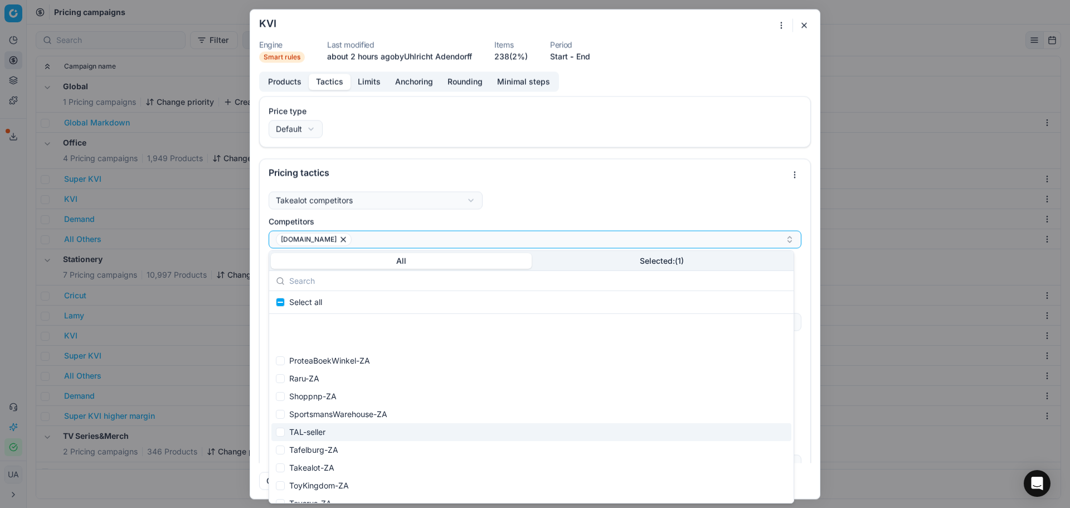
scroll to position [501, 0]
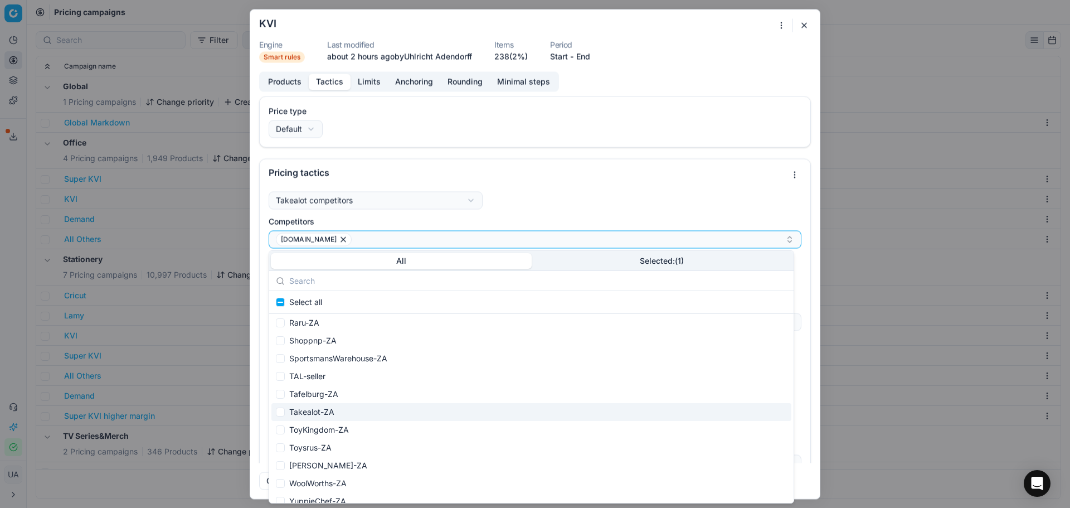
click at [369, 415] on div "Takealot-ZA" at bounding box center [531, 412] width 520 height 18
checkbox input "true"
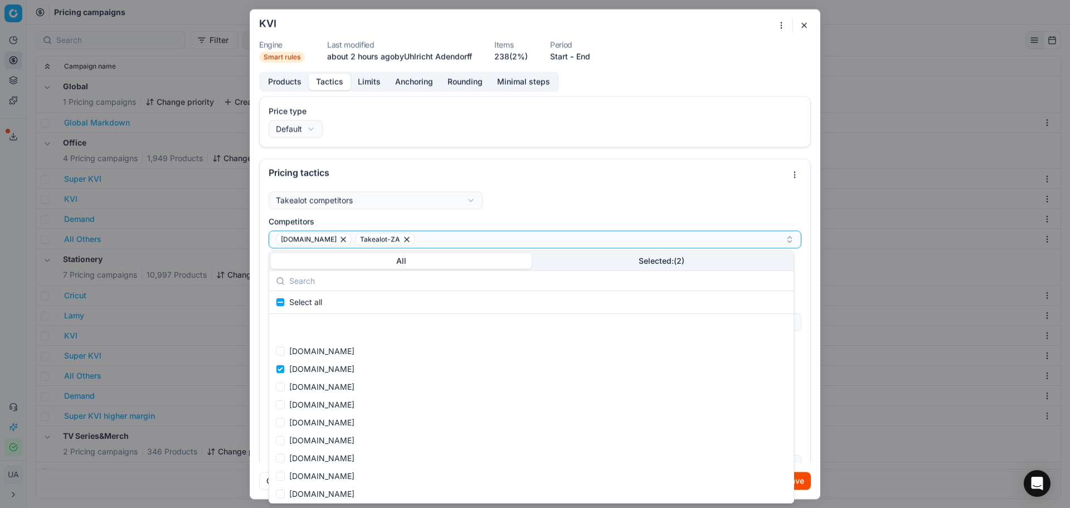
scroll to position [725, 0]
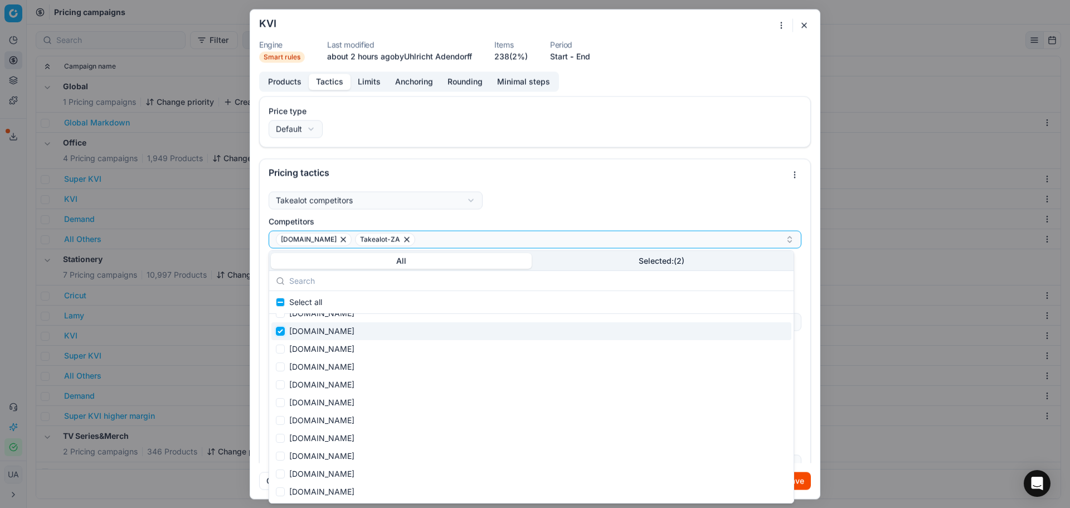
click at [280, 331] on input "Suggestions" at bounding box center [280, 330] width 9 height 9
checkbox input "false"
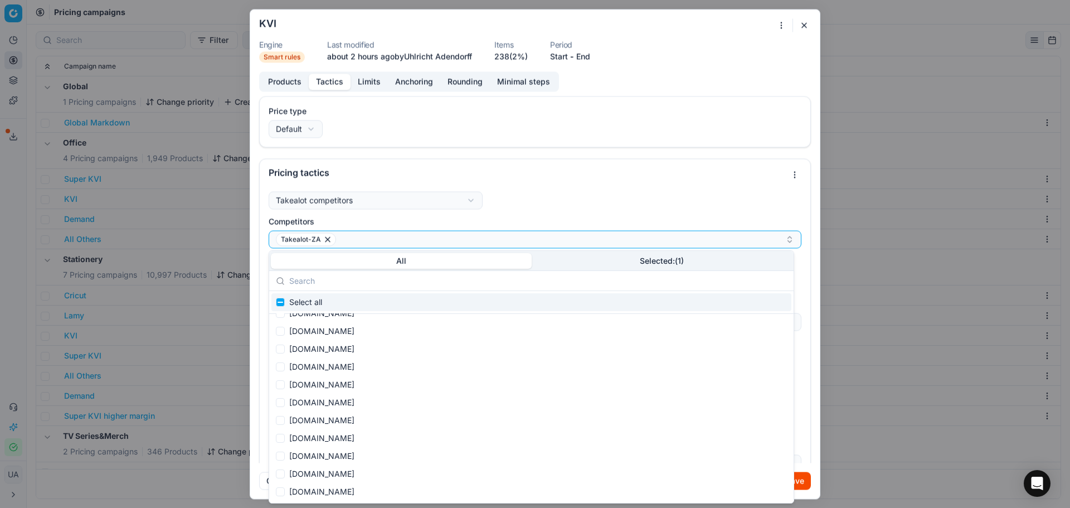
drag, startPoint x: 573, startPoint y: 197, endPoint x: 579, endPoint y: 213, distance: 16.8
click at [577, 199] on div "Takealot competitors Takealot competitorsTakealot competitors Follow price poli…" at bounding box center [535, 331] width 533 height 281
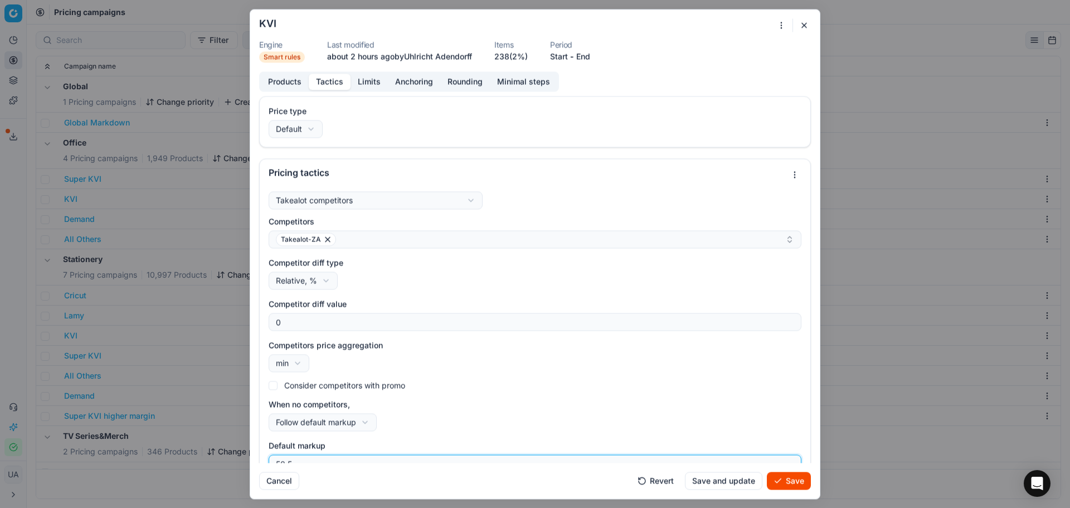
click at [722, 470] on form "We are saving PC settings. Please wait, it should take a few minutes KVI Engine…" at bounding box center [534, 253] width 569 height 489
click at [723, 482] on button "Save and update" at bounding box center [723, 480] width 77 height 18
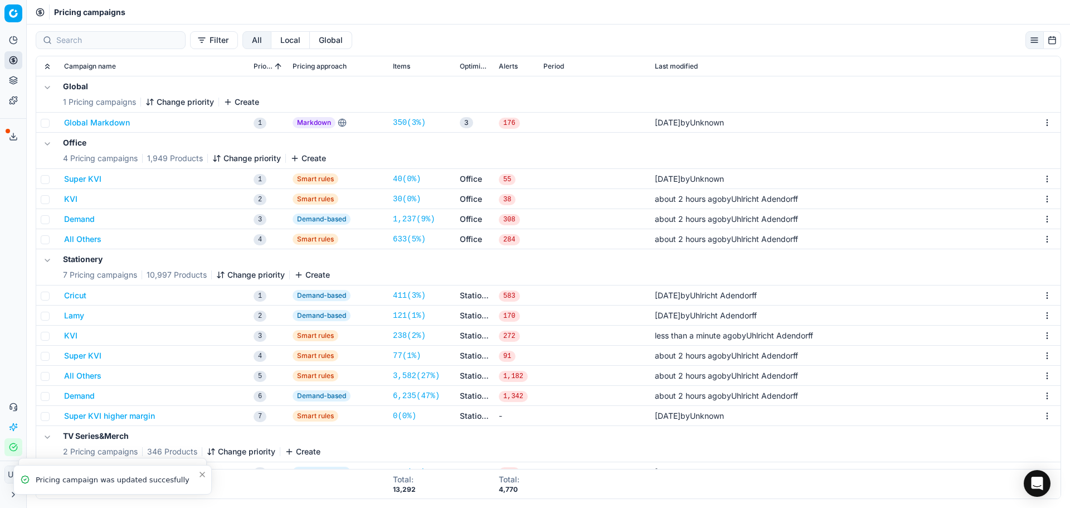
click at [86, 355] on button "Super KVI" at bounding box center [82, 355] width 37 height 11
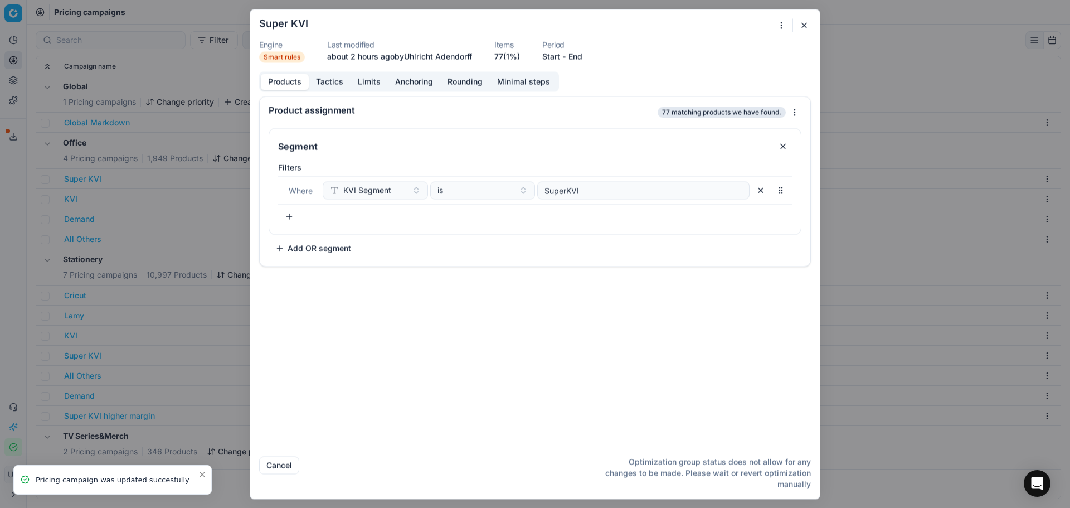
click at [342, 82] on button "Tactics" at bounding box center [330, 82] width 42 height 16
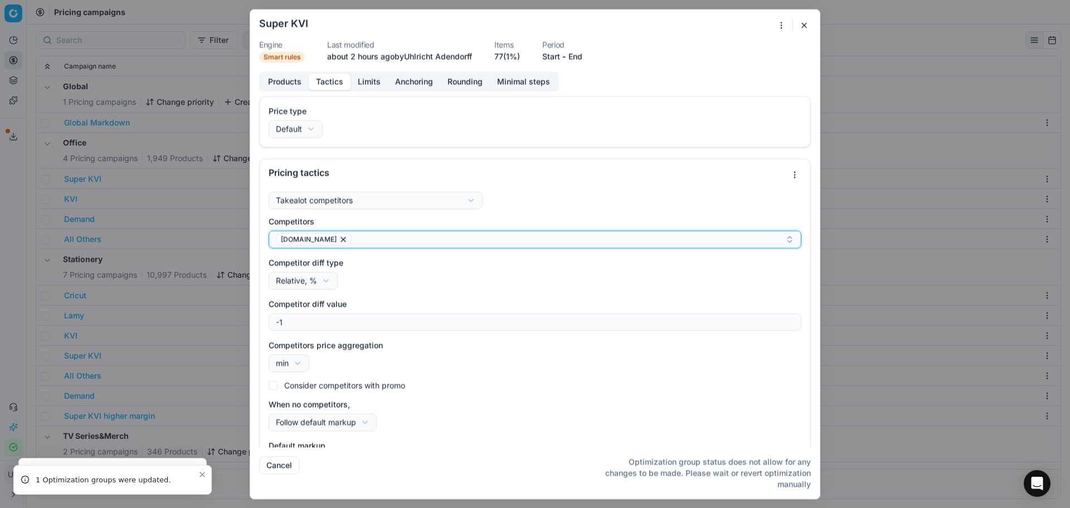
click at [397, 235] on div "[DOMAIN_NAME]" at bounding box center [530, 238] width 509 height 13
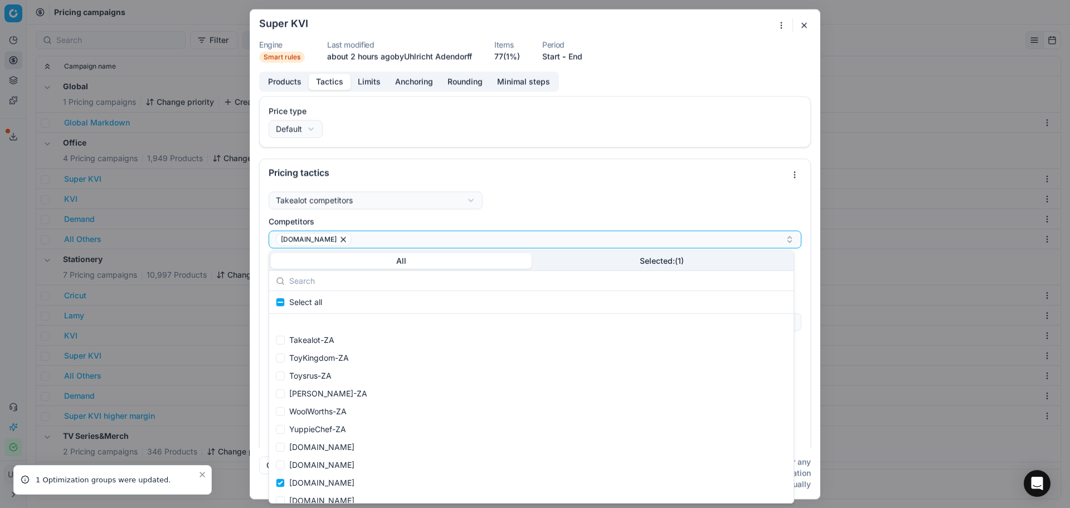
scroll to position [613, 0]
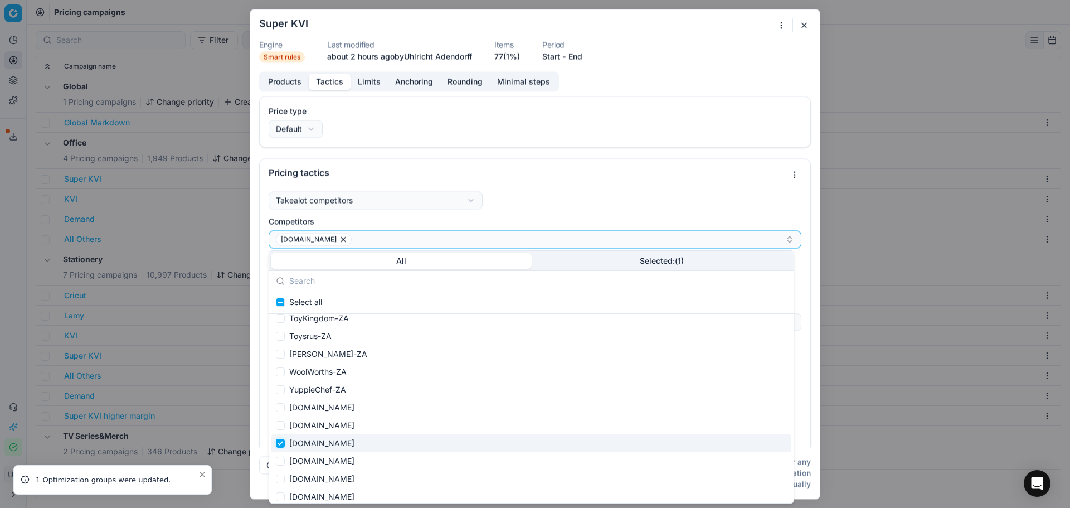
click at [281, 444] on input "Suggestions" at bounding box center [280, 442] width 9 height 9
checkbox input "false"
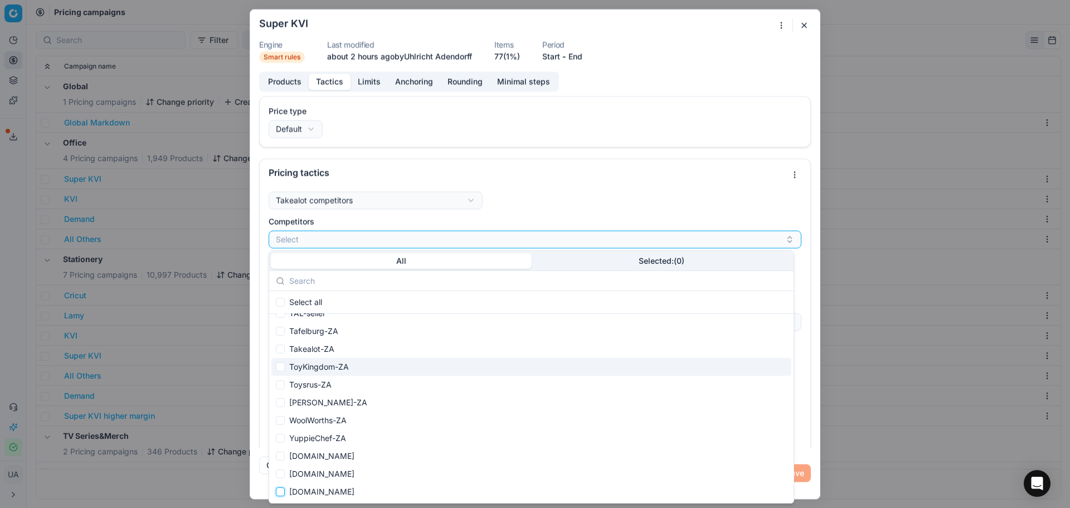
scroll to position [557, 0]
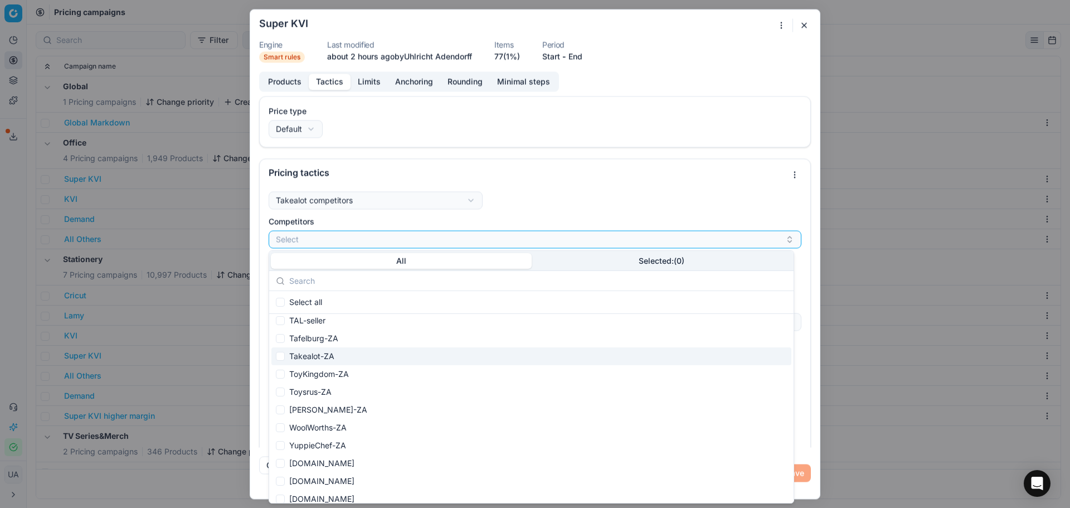
click at [316, 360] on div "Takealot-ZA" at bounding box center [531, 356] width 520 height 18
checkbox input "true"
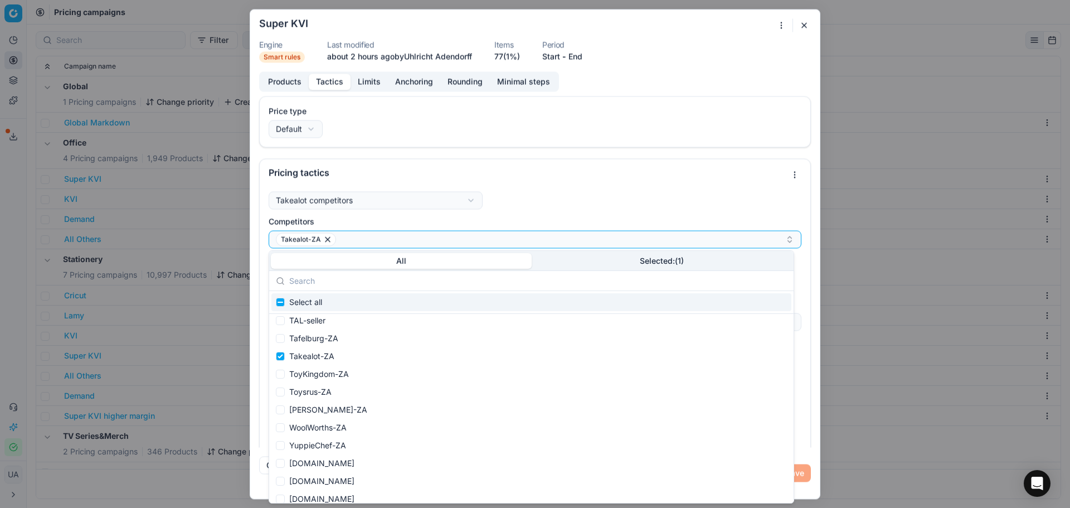
drag, startPoint x: 535, startPoint y: 194, endPoint x: 543, endPoint y: 199, distance: 8.8
click at [536, 194] on div "Takealot competitors Takealot competitorsTakealot competitors Follow price poli…" at bounding box center [535, 331] width 533 height 281
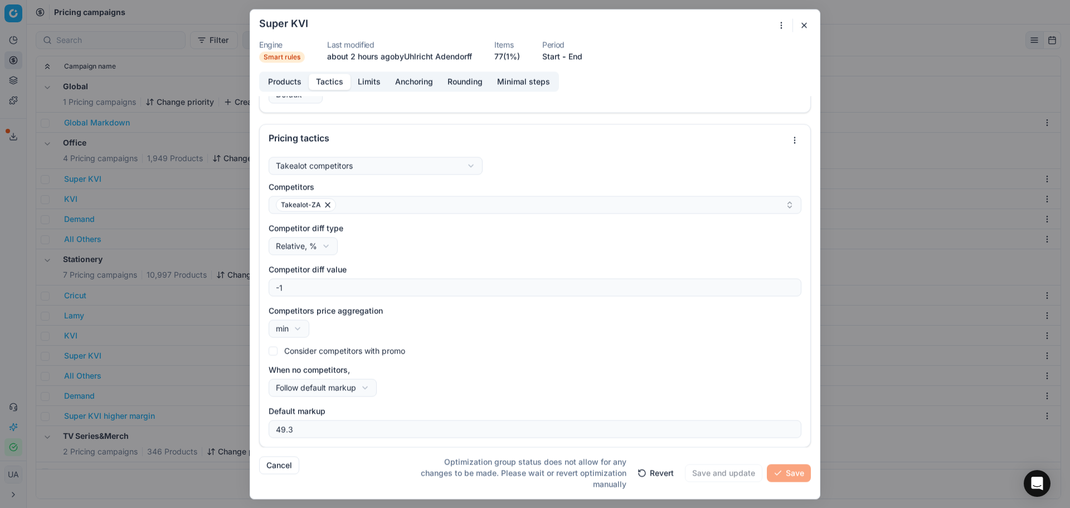
scroll to position [0, 0]
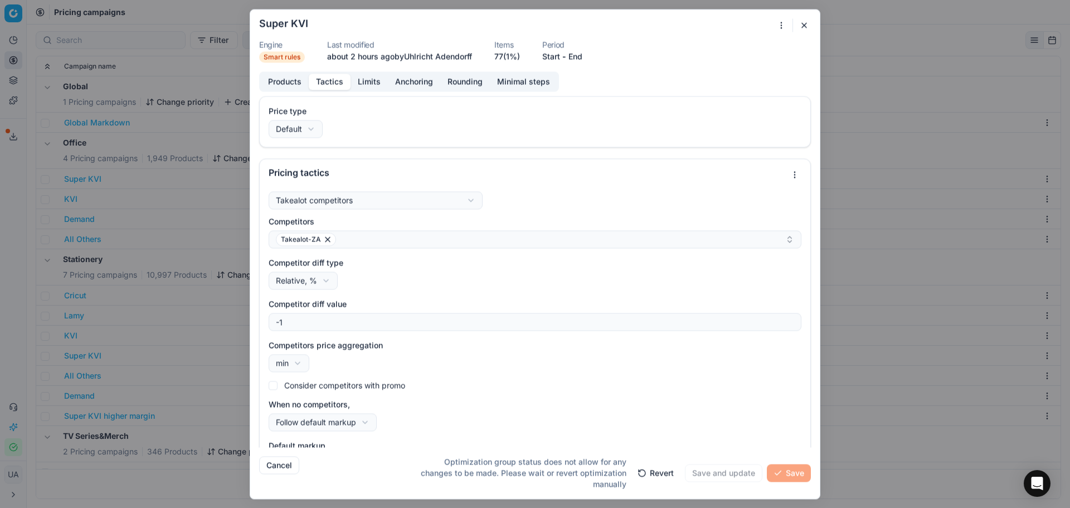
drag, startPoint x: 514, startPoint y: 412, endPoint x: 583, endPoint y: 452, distance: 79.9
click at [522, 421] on div "When no competitors, Follow default markup Do not reprice Follow default markup" at bounding box center [535, 414] width 533 height 32
click at [661, 473] on button "Revert" at bounding box center [656, 473] width 50 height 18
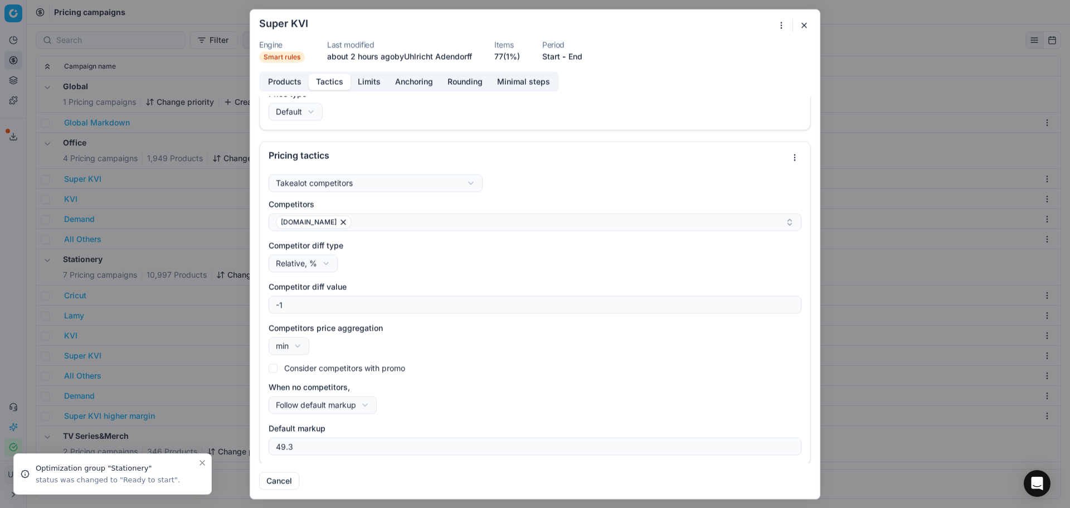
scroll to position [19, 0]
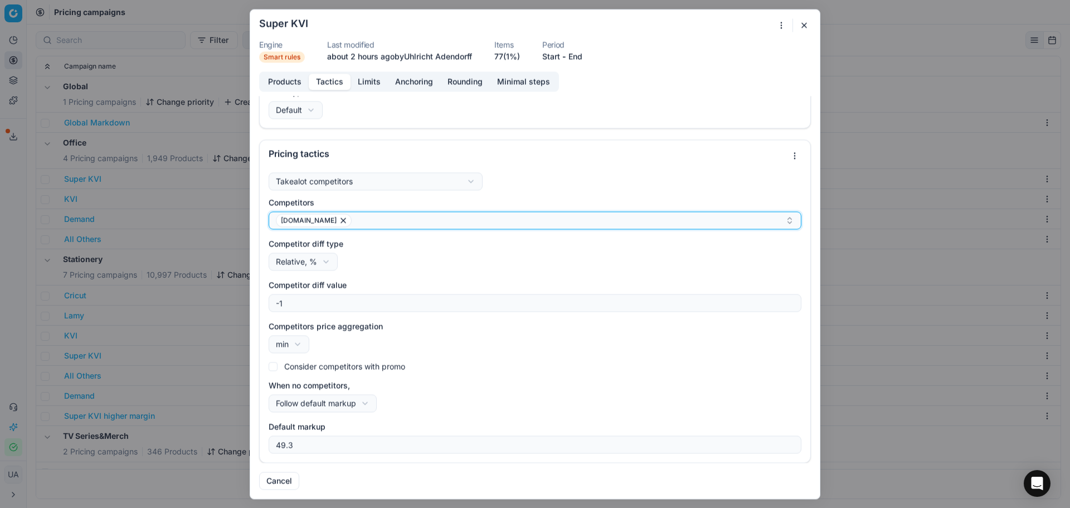
click at [379, 222] on div "[DOMAIN_NAME]" at bounding box center [530, 219] width 509 height 13
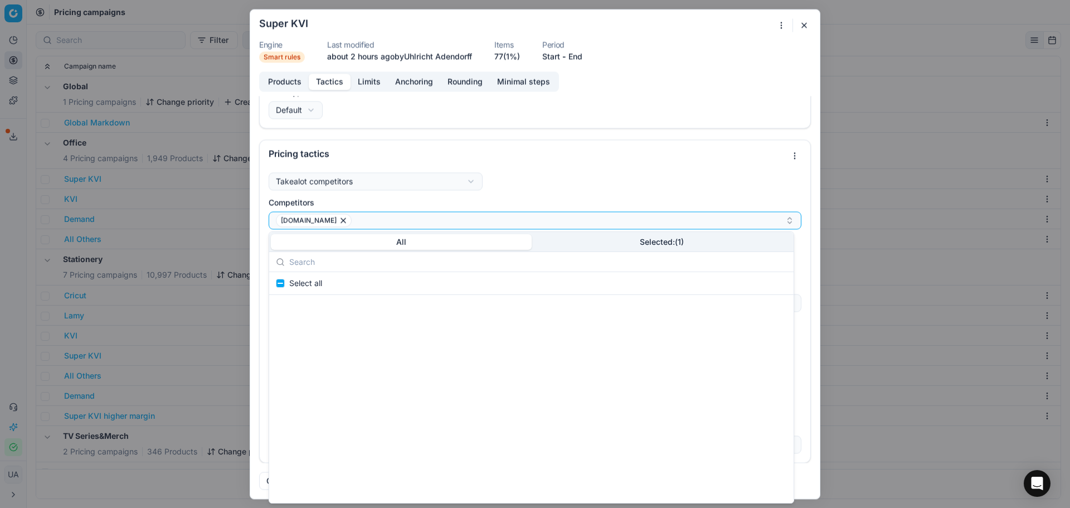
scroll to position [669, 0]
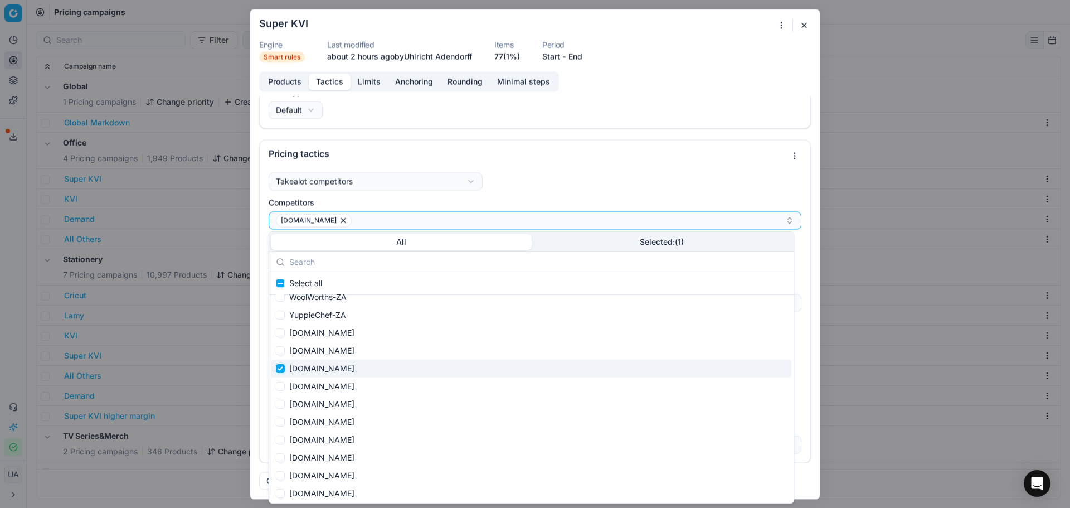
click at [282, 368] on input "Suggestions" at bounding box center [280, 368] width 9 height 9
checkbox input "false"
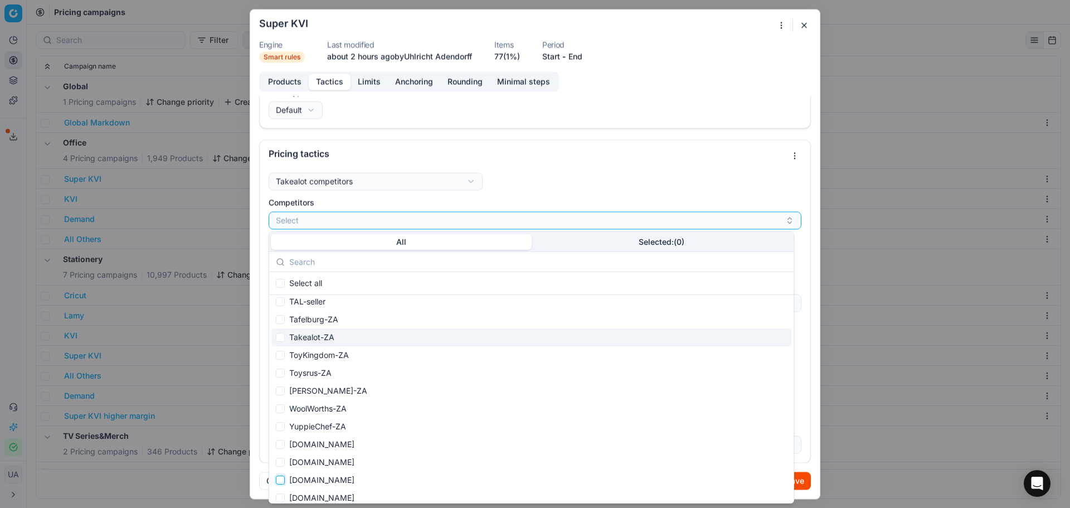
scroll to position [501, 0]
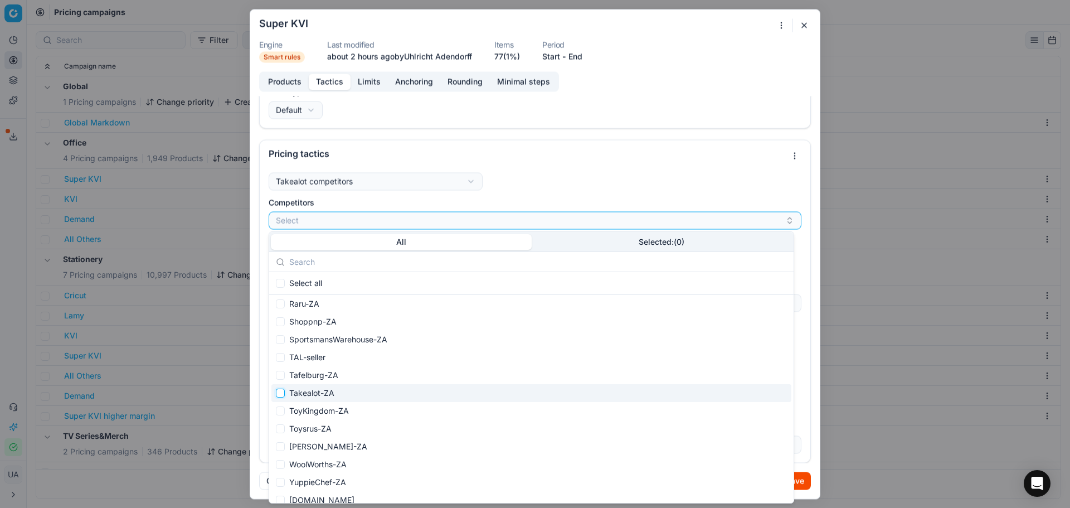
click at [281, 391] on input "Suggestions" at bounding box center [280, 392] width 9 height 9
checkbox input "true"
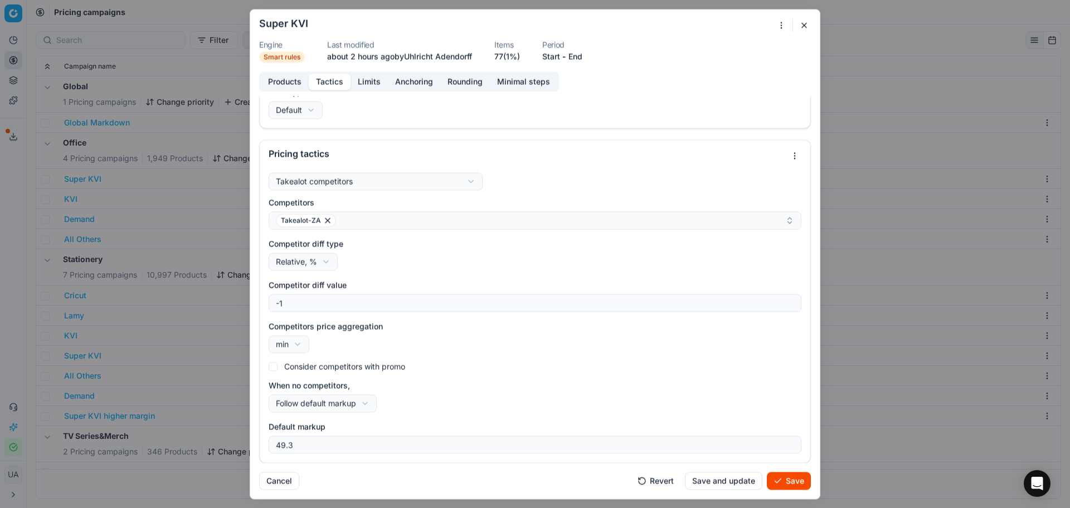
click at [257, 404] on div "Price type Default Default Regular price Promo price Pricing tactics Takealot c…" at bounding box center [534, 279] width 569 height 367
click at [725, 482] on button "Save and update" at bounding box center [723, 480] width 77 height 18
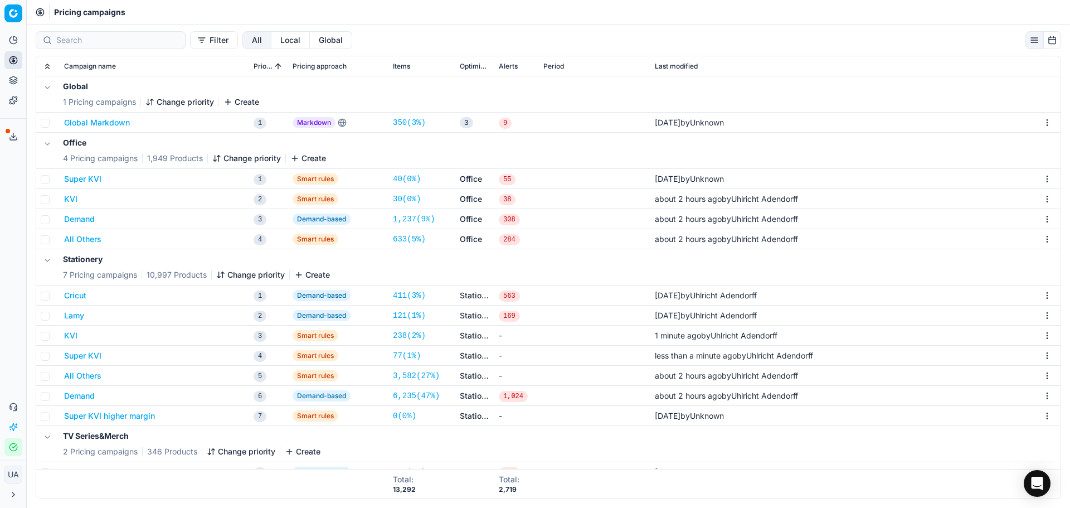
click at [95, 378] on button "All Others" at bounding box center [82, 375] width 37 height 11
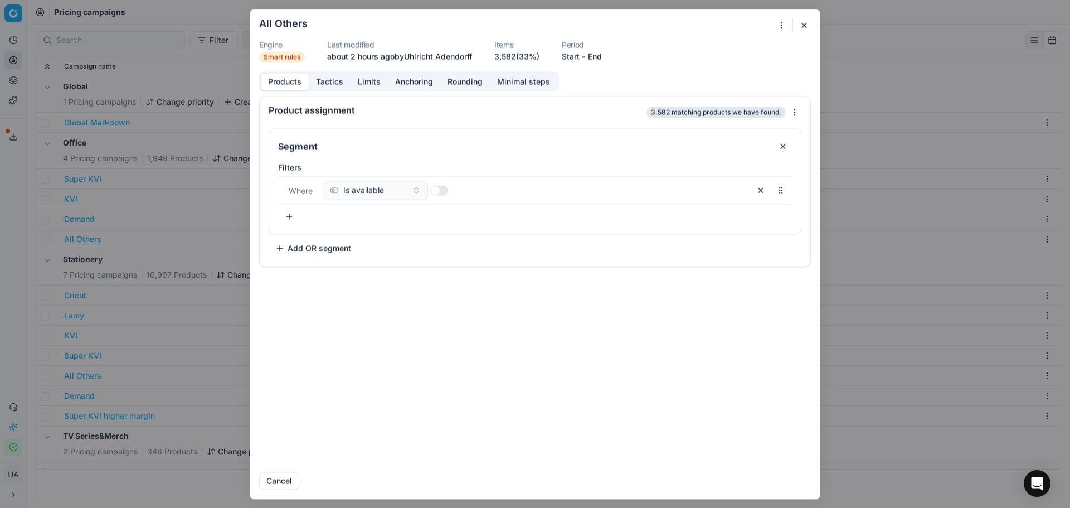
click at [331, 85] on button "Tactics" at bounding box center [330, 82] width 42 height 16
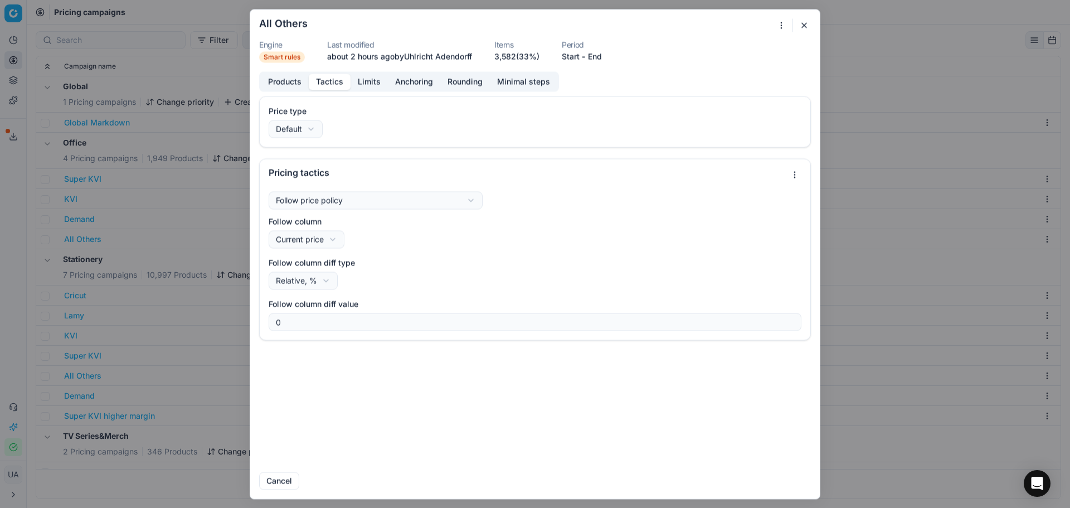
click at [381, 79] on button "Limits" at bounding box center [368, 82] width 37 height 16
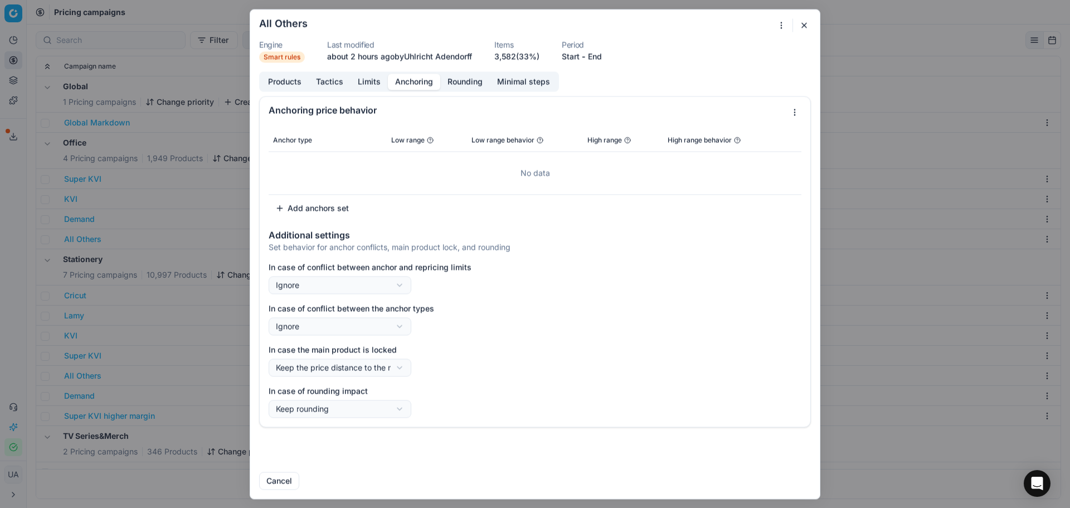
click at [417, 85] on button "Anchoring" at bounding box center [414, 82] width 52 height 16
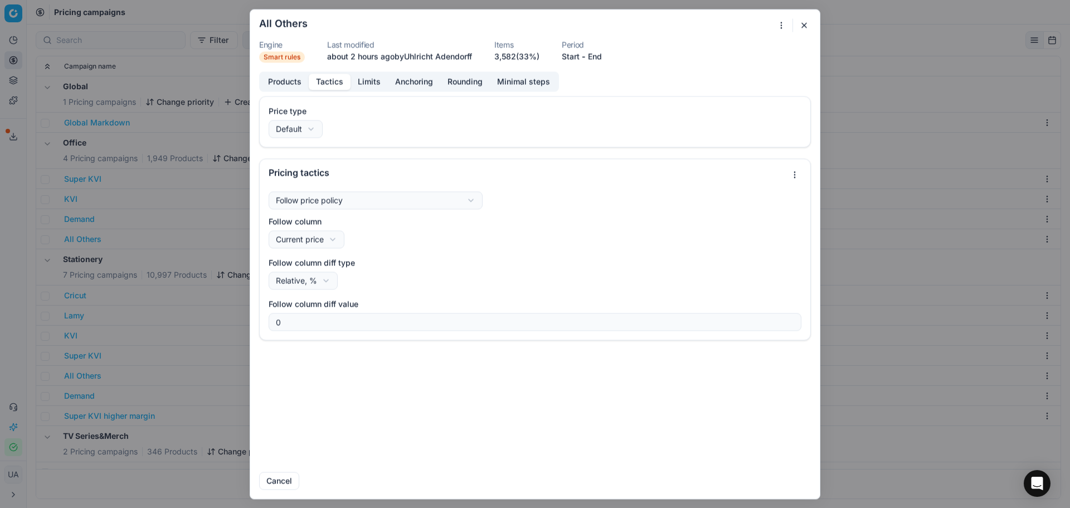
click at [321, 77] on button "Tactics" at bounding box center [330, 82] width 42 height 16
click at [208, 403] on div "We are saving PC settings. Please wait, it should take a few minutes All Others…" at bounding box center [535, 254] width 1070 height 508
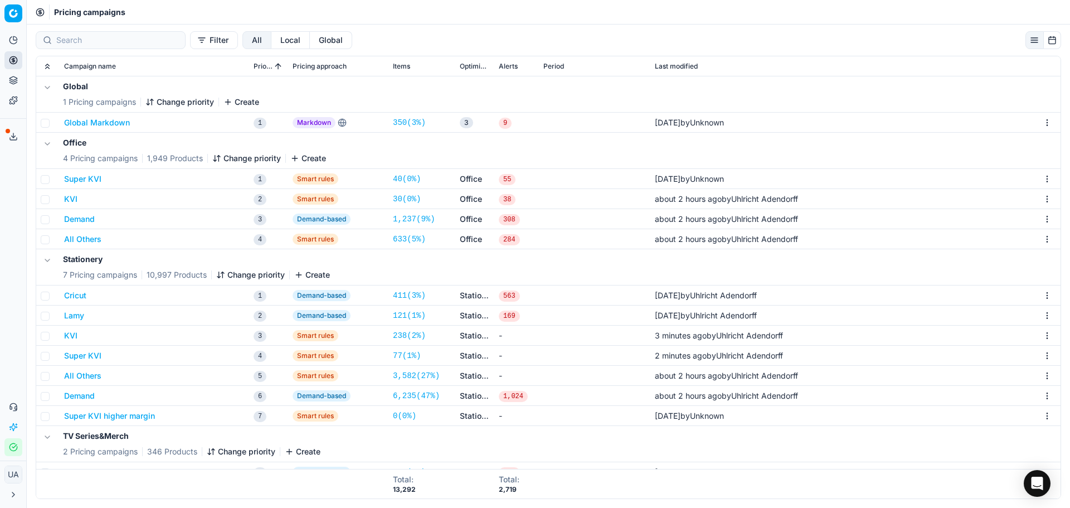
click at [91, 183] on button "Super KVI" at bounding box center [82, 178] width 37 height 11
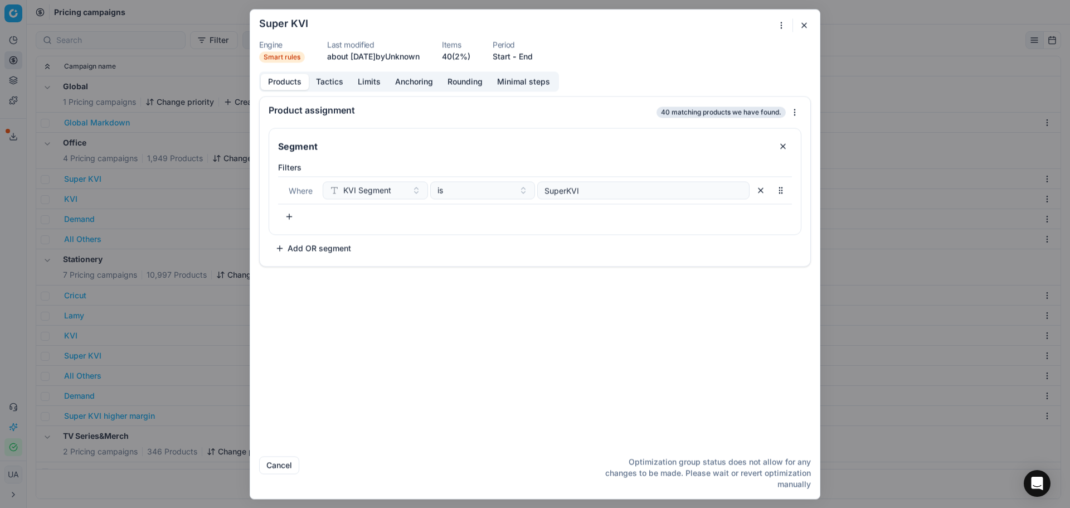
click at [333, 80] on button "Tactics" at bounding box center [330, 82] width 42 height 16
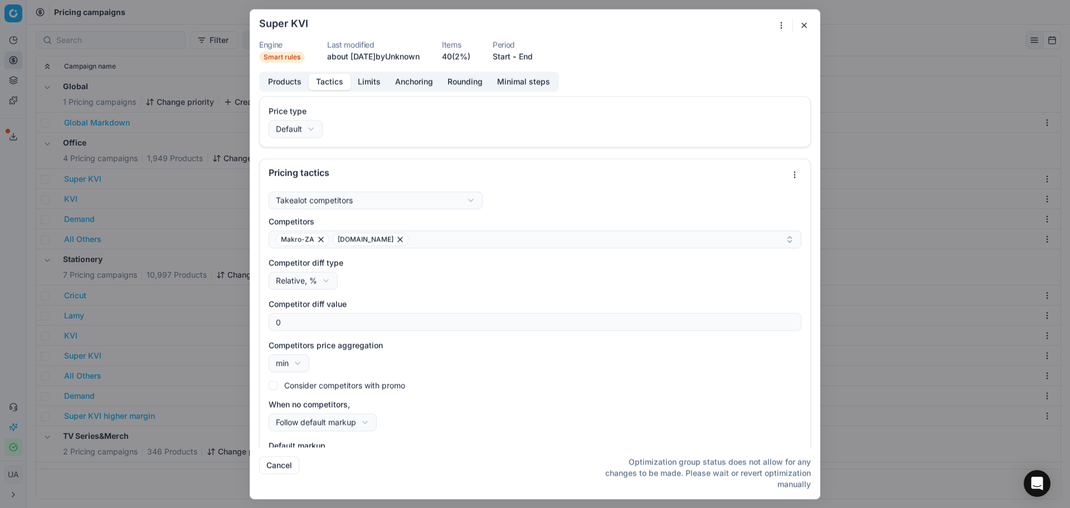
click at [145, 203] on div "We are saving PC settings. Please wait, it should take a few minutes Super KVI …" at bounding box center [535, 254] width 1070 height 508
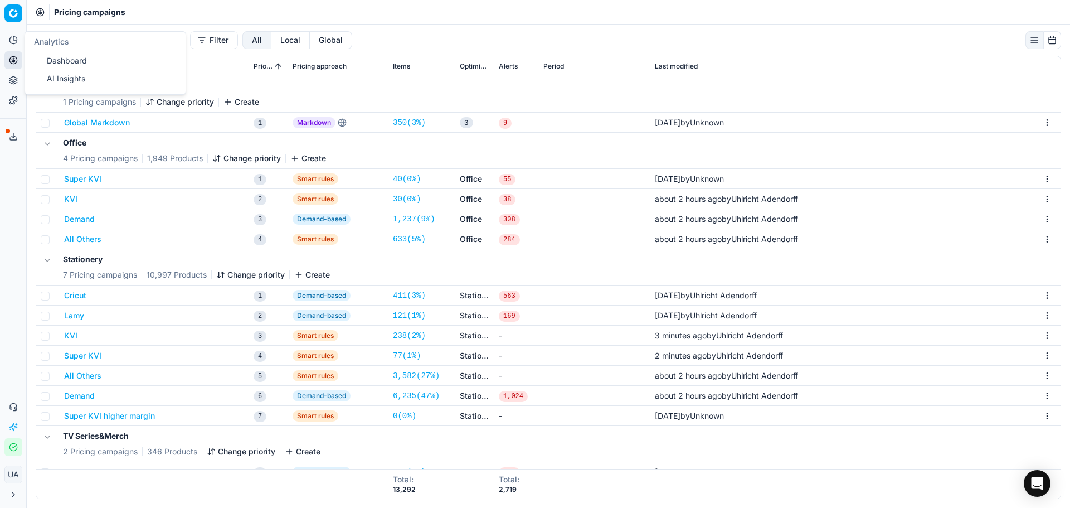
click at [15, 42] on icon at bounding box center [13, 40] width 9 height 9
click at [22, 69] on button "Toggle Sidebar" at bounding box center [26, 254] width 9 height 508
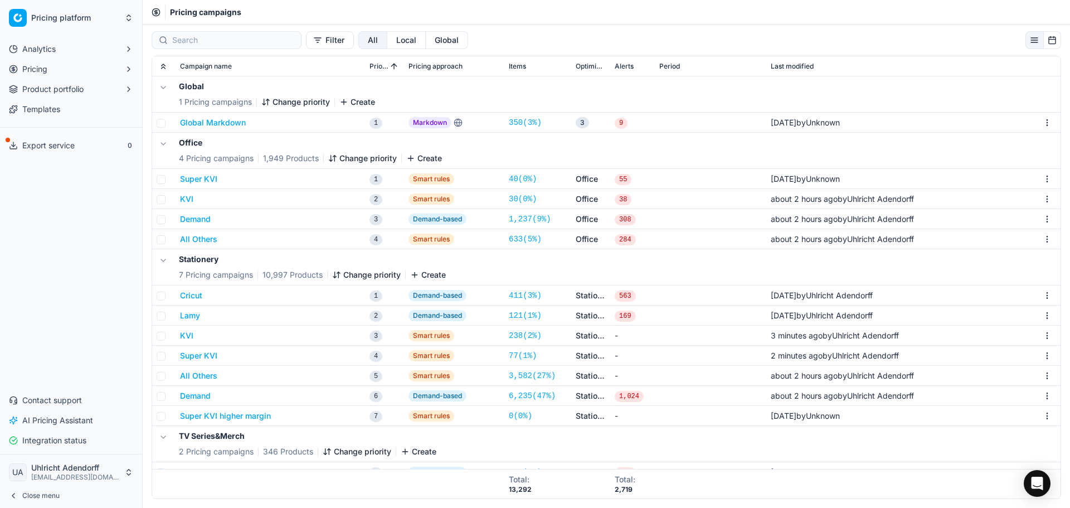
click at [38, 76] on button "Pricing" at bounding box center [70, 69] width 133 height 18
click at [83, 89] on link "Optimization groups" at bounding box center [71, 87] width 106 height 16
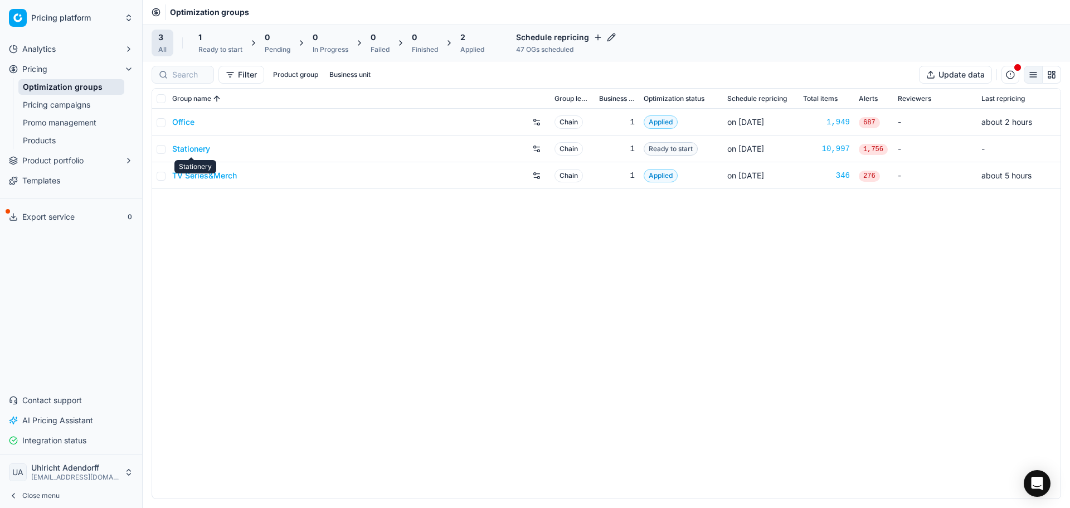
click at [185, 143] on link "Stationery" at bounding box center [191, 148] width 38 height 11
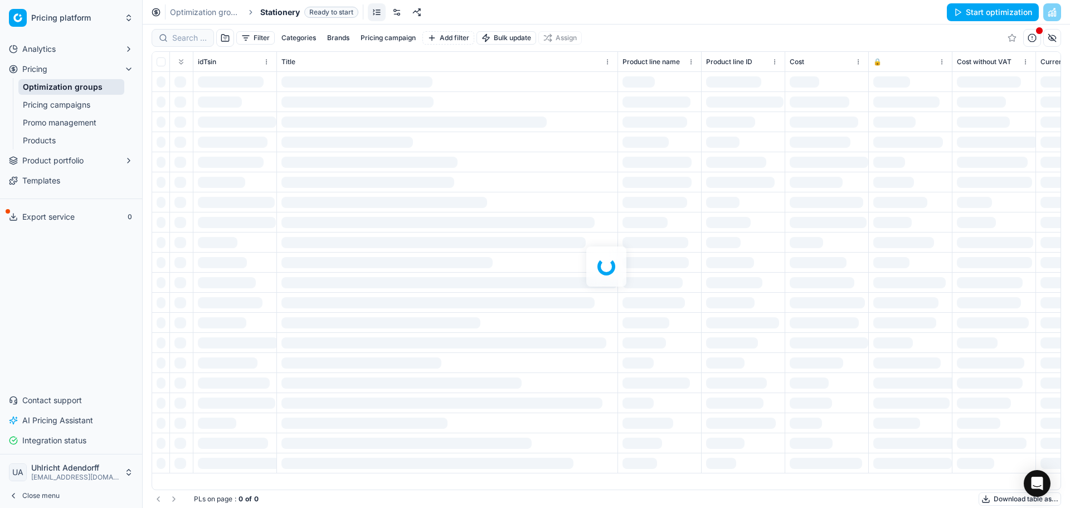
click at [989, 6] on button "Start optimization" at bounding box center [993, 12] width 92 height 18
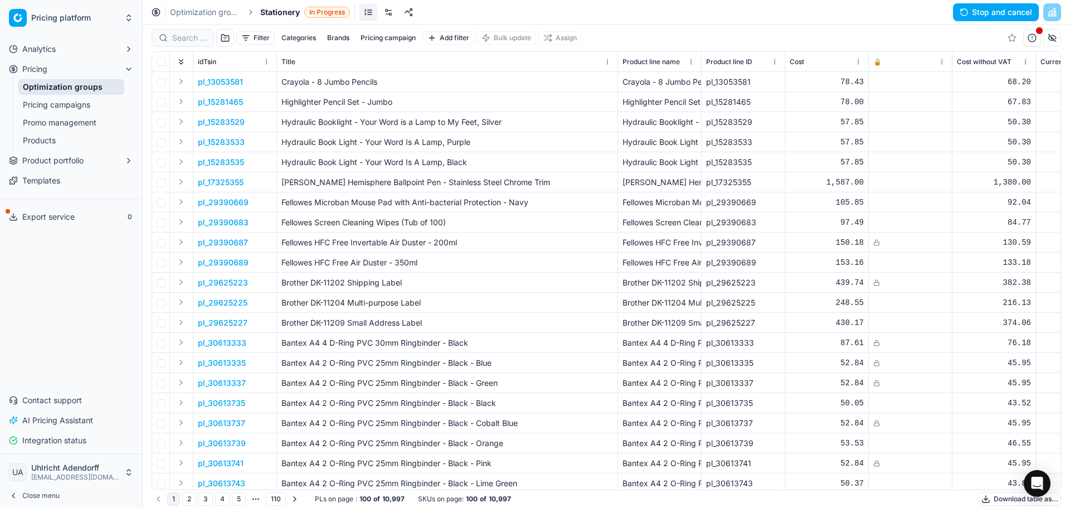
click at [984, 8] on button "Stop and cancel" at bounding box center [996, 12] width 86 height 18
click at [1020, 13] on button "Update settings" at bounding box center [996, 12] width 86 height 18
click at [574, 16] on div "Optimization groups Stationery Updating..." at bounding box center [606, 12] width 927 height 25
